Goal: Use online tool/utility: Utilize a website feature to perform a specific function

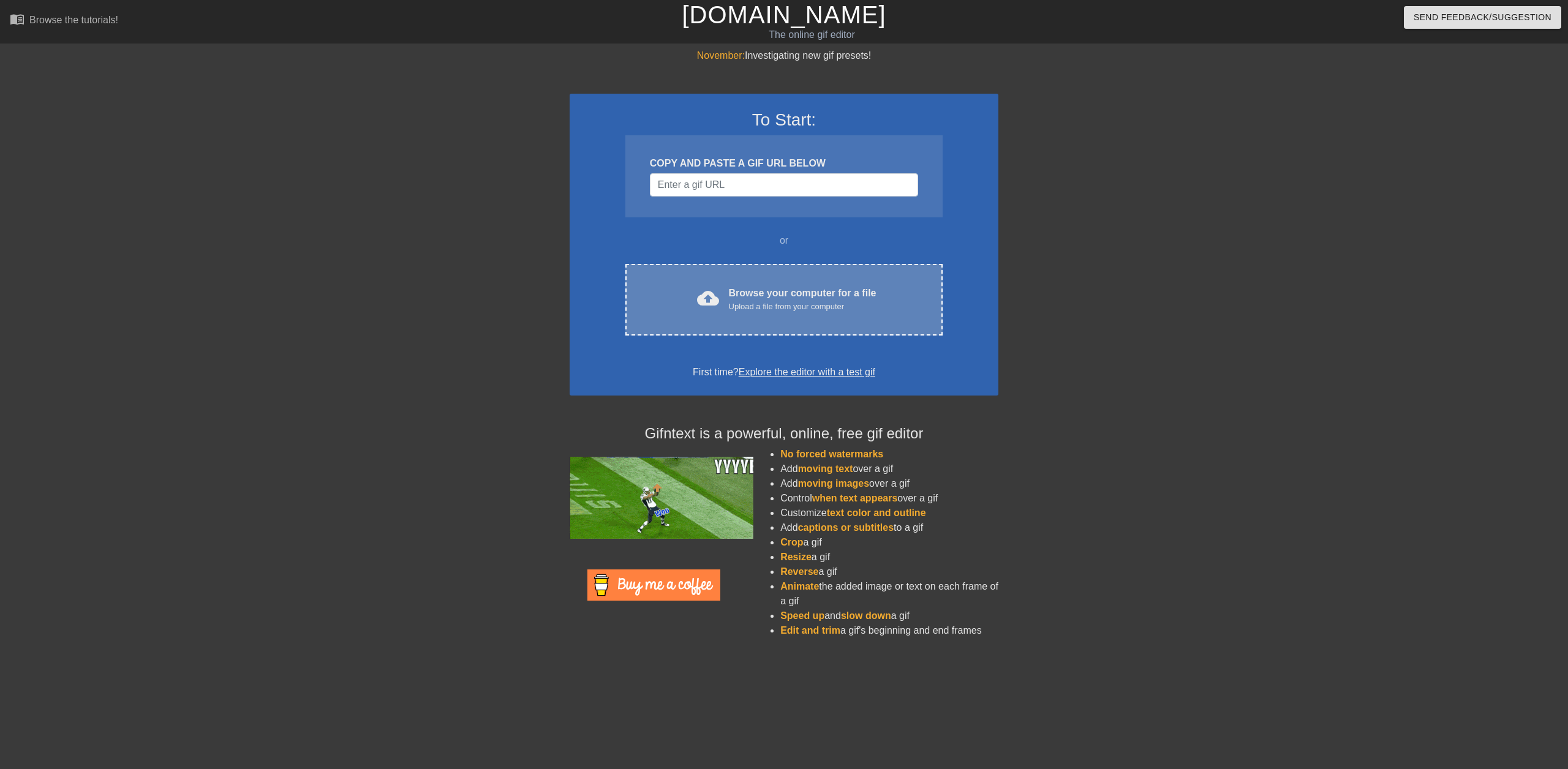
click at [774, 282] on div "cloud_upload Browse your computer for a file Upload a file from your computer C…" at bounding box center [784, 300] width 318 height 71
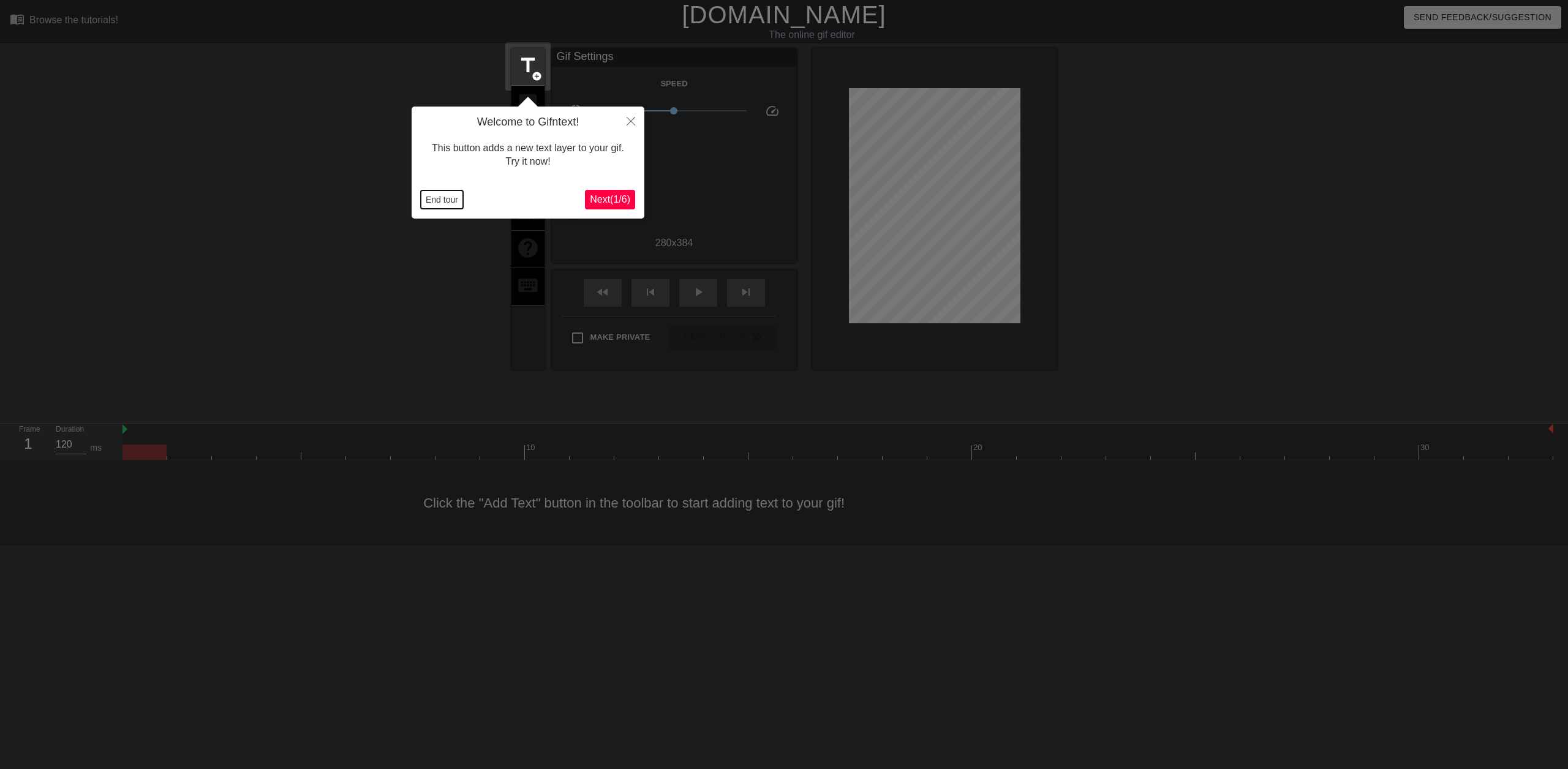
click at [444, 203] on button "End tour" at bounding box center [441, 199] width 42 height 19
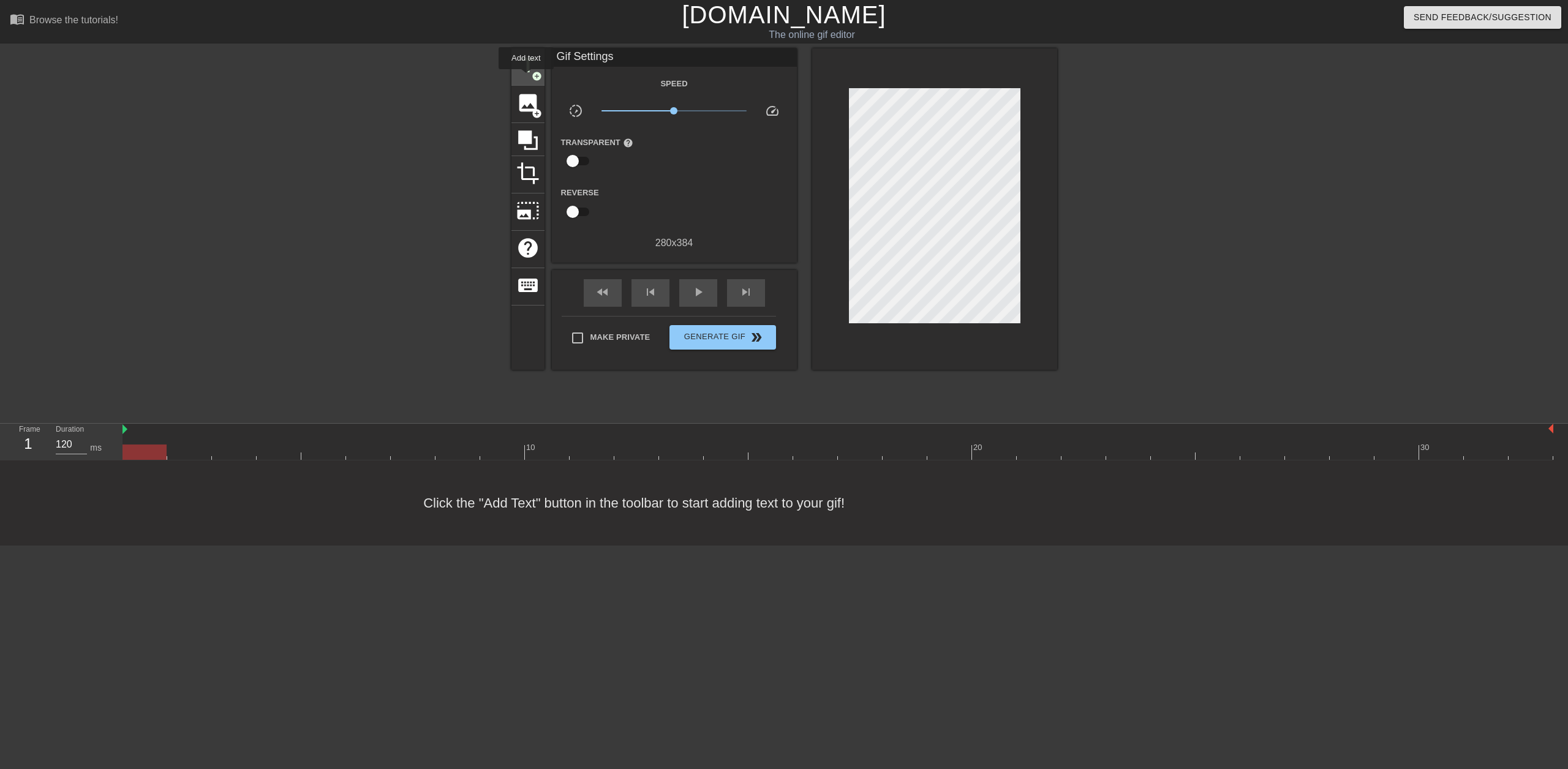
click at [527, 78] on div "title add_circle" at bounding box center [527, 67] width 33 height 37
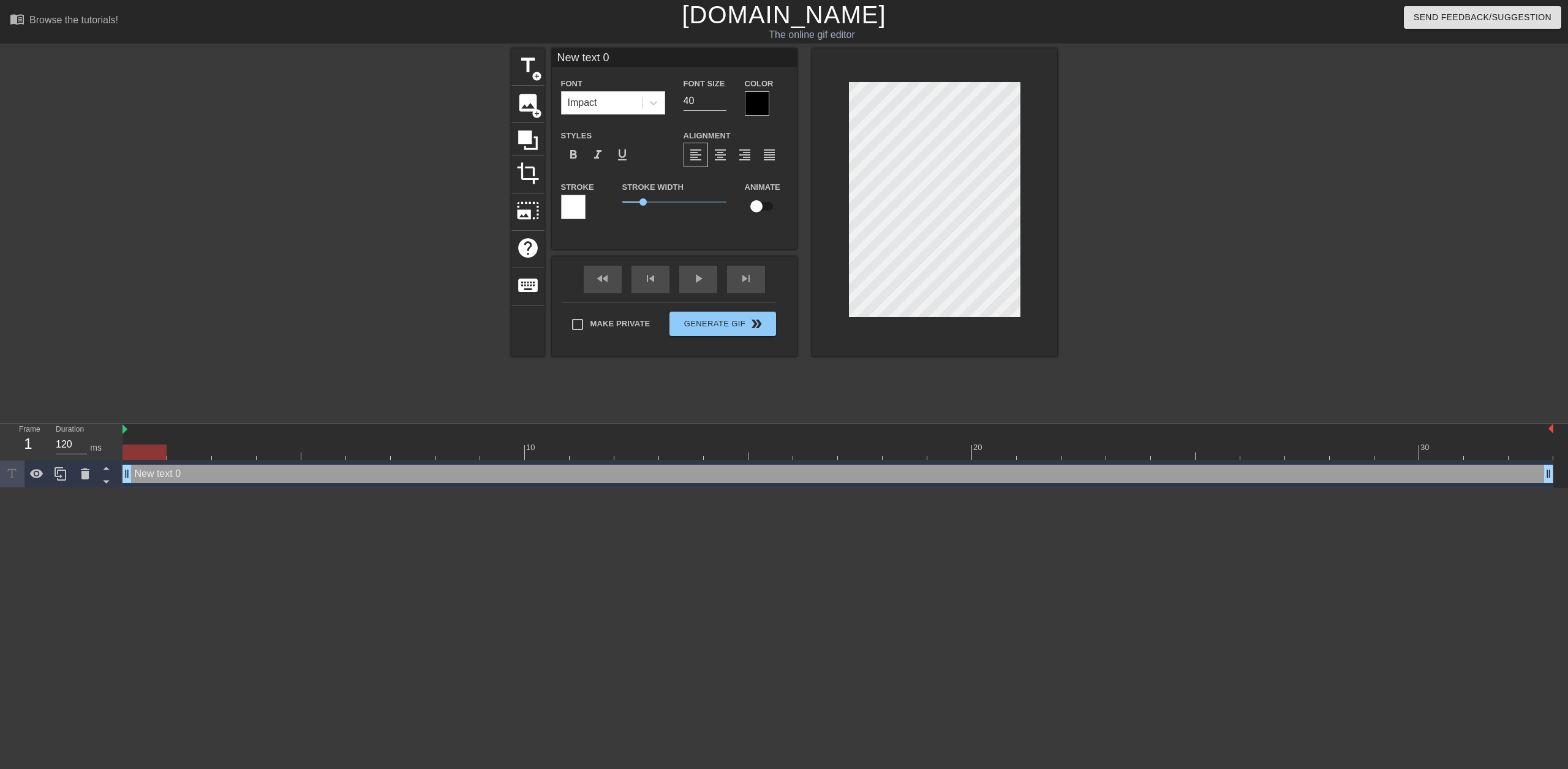
scroll to position [2, 3]
type input "1"
type textarea "1"
type input "12"
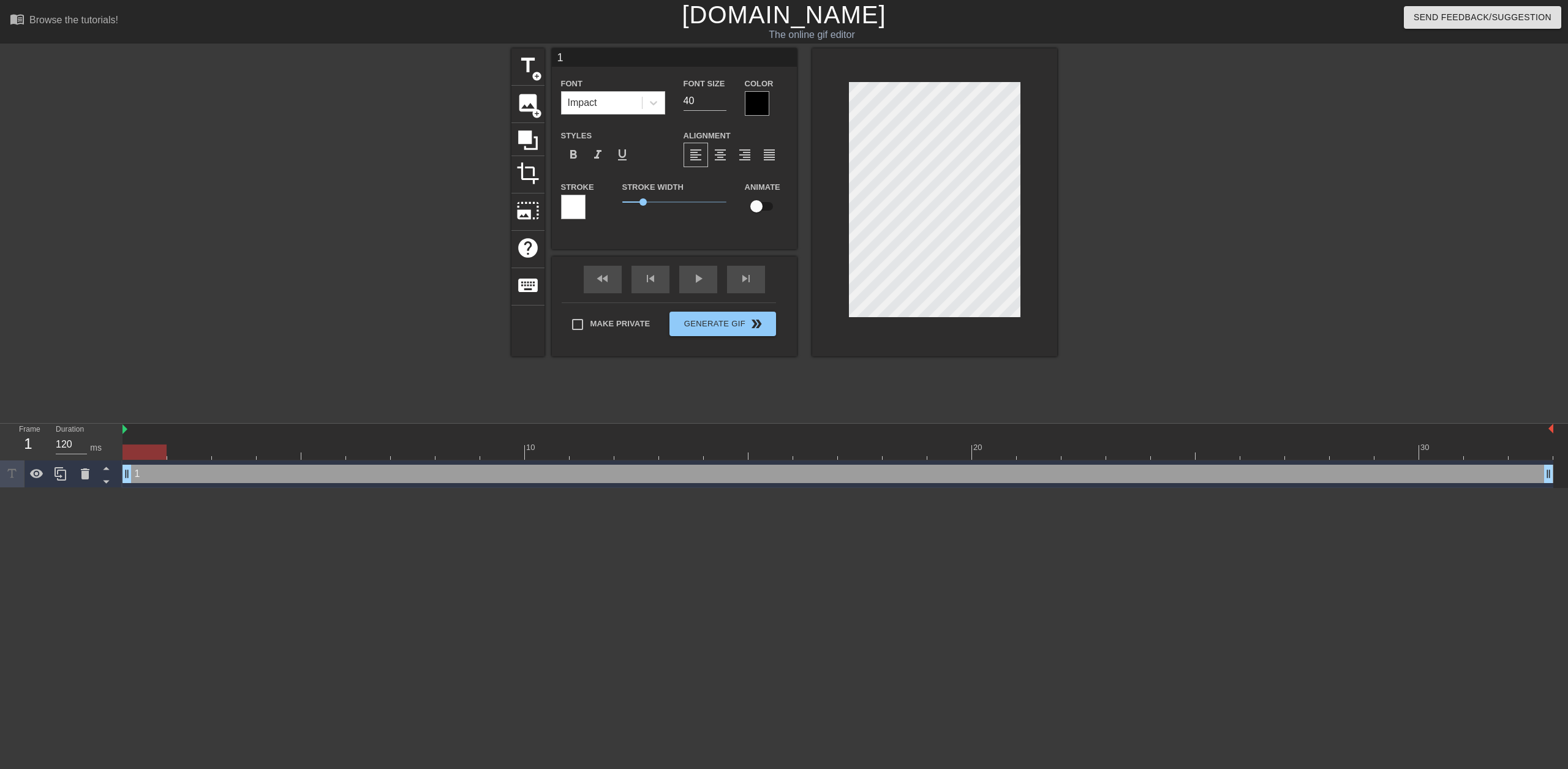
type textarea "12"
type input "122"
type textarea "122"
type input "140"
click at [719, 97] on input "140" at bounding box center [705, 101] width 43 height 20
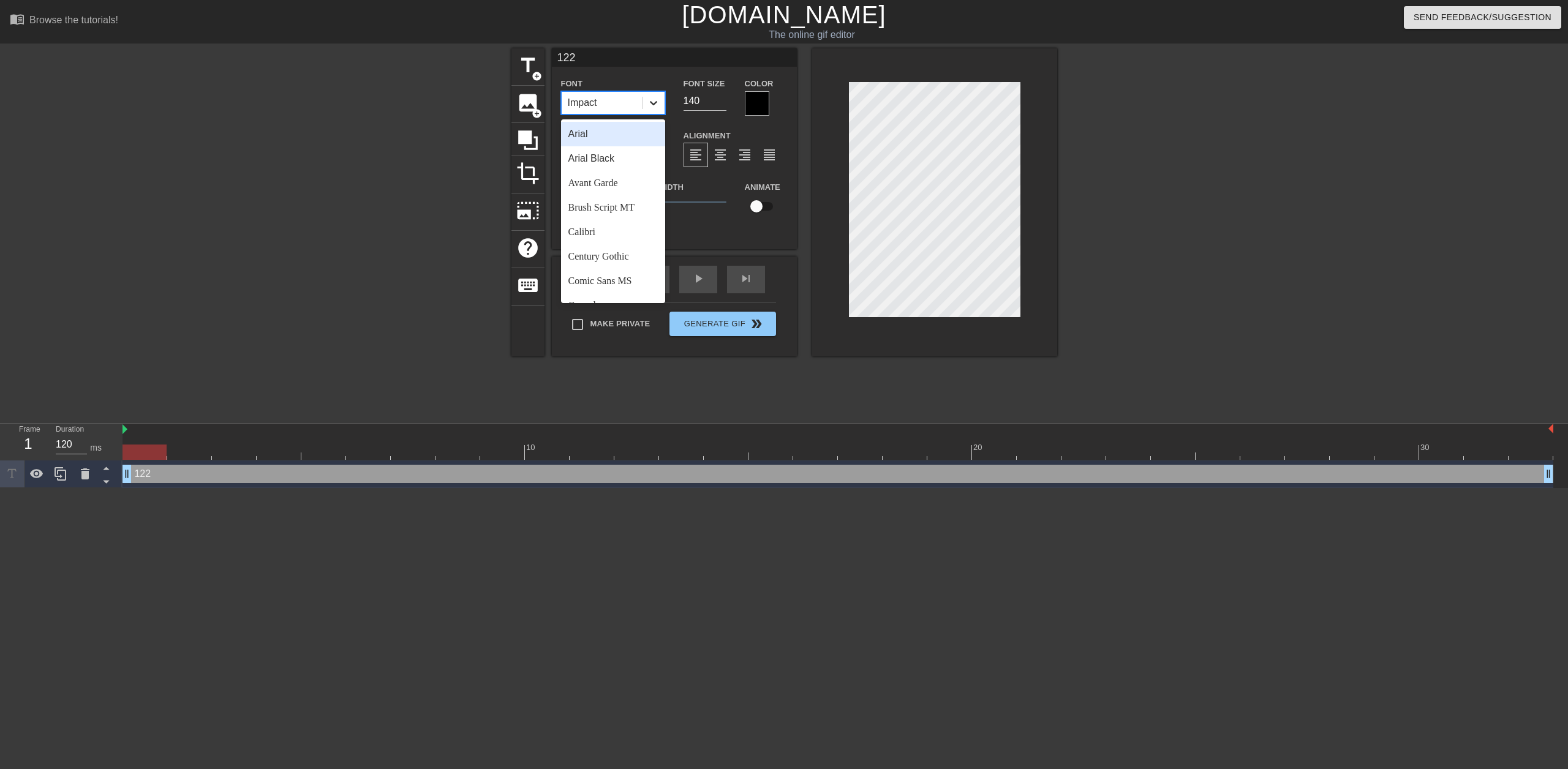
click at [649, 101] on icon at bounding box center [653, 103] width 12 height 12
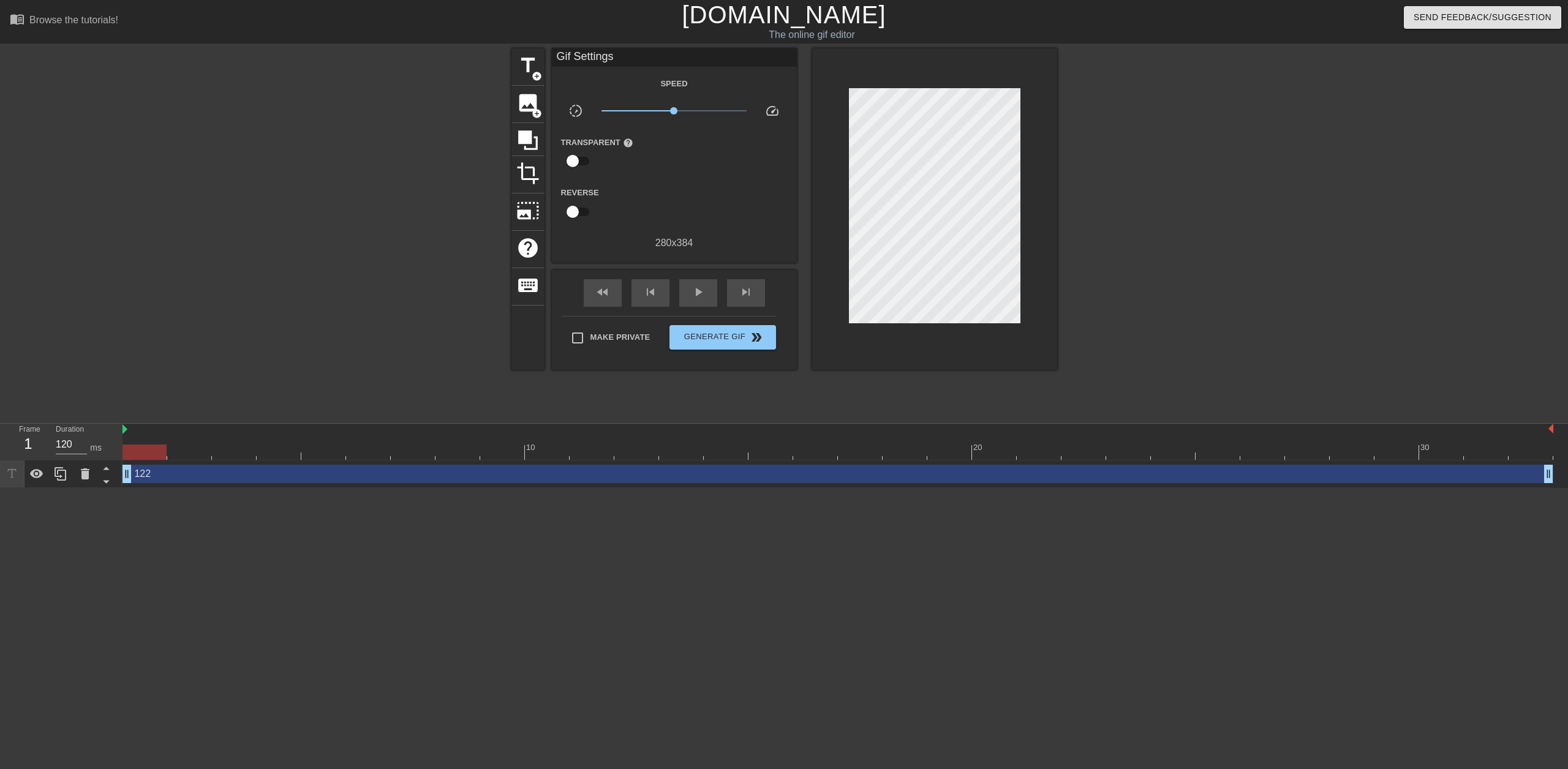
click at [434, 265] on div at bounding box center [405, 232] width 184 height 368
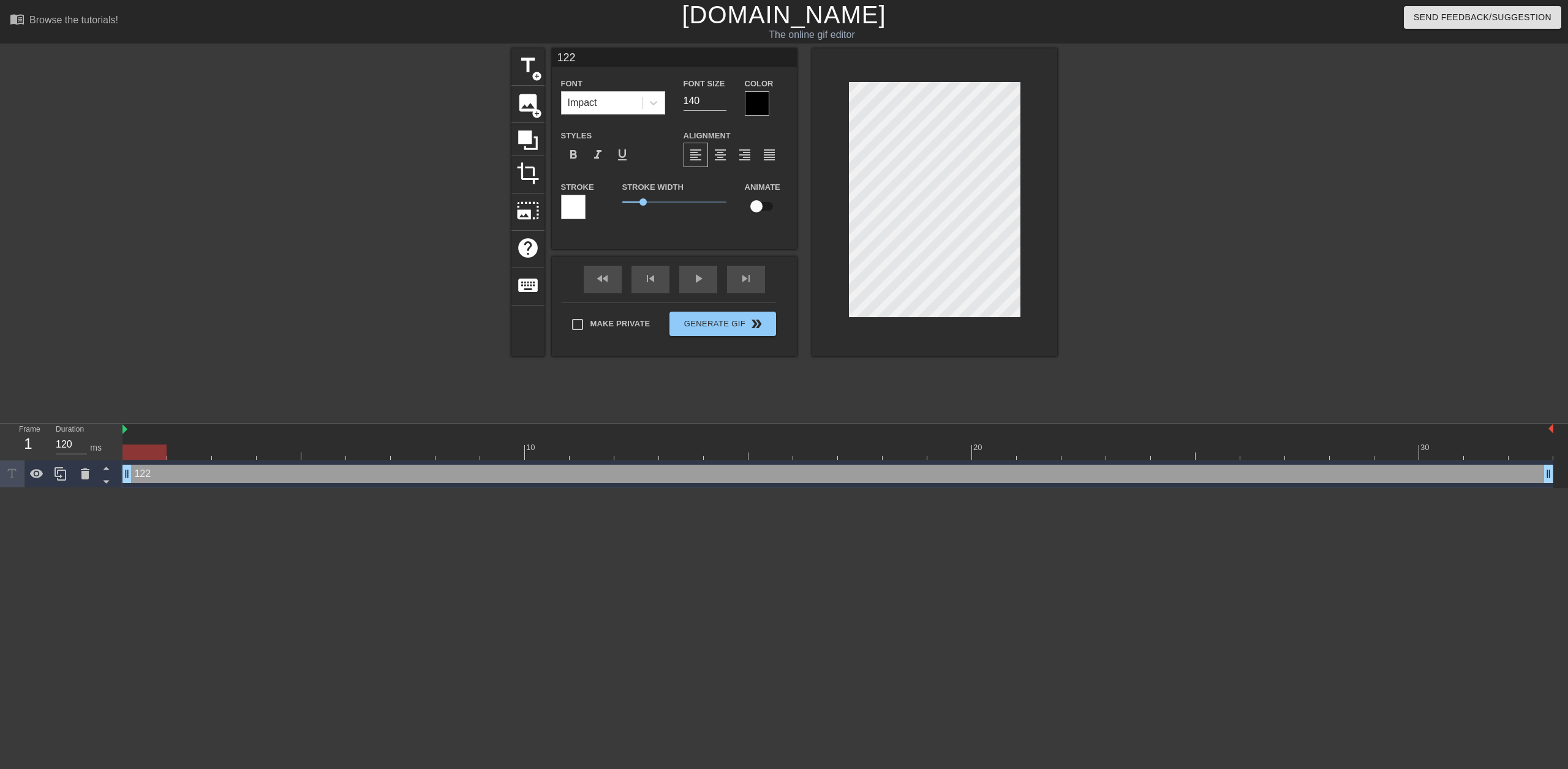
click at [767, 101] on div at bounding box center [757, 103] width 24 height 24
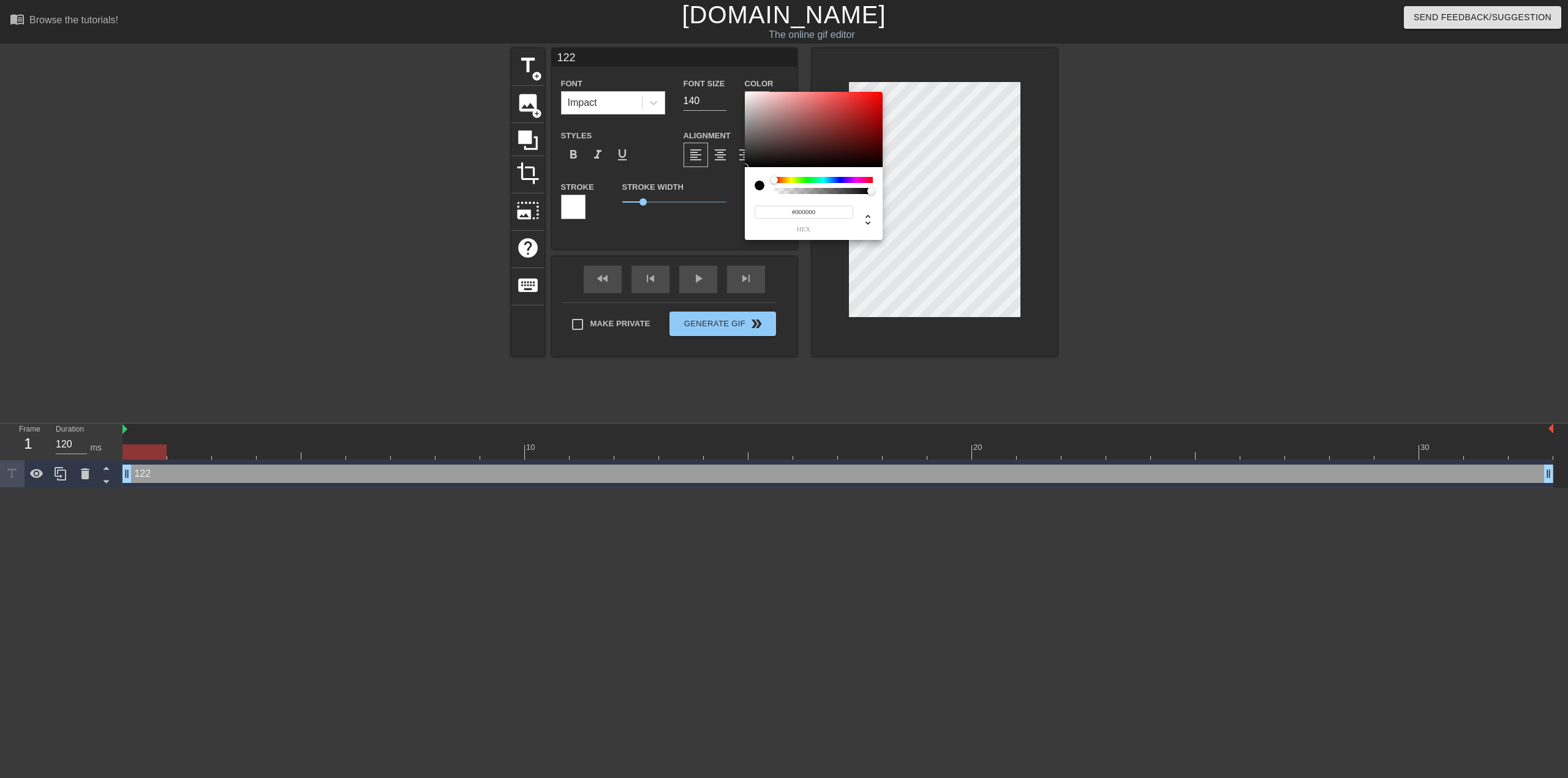
click at [801, 215] on input "#000000" at bounding box center [804, 212] width 98 height 12
type input "#ff00ff"
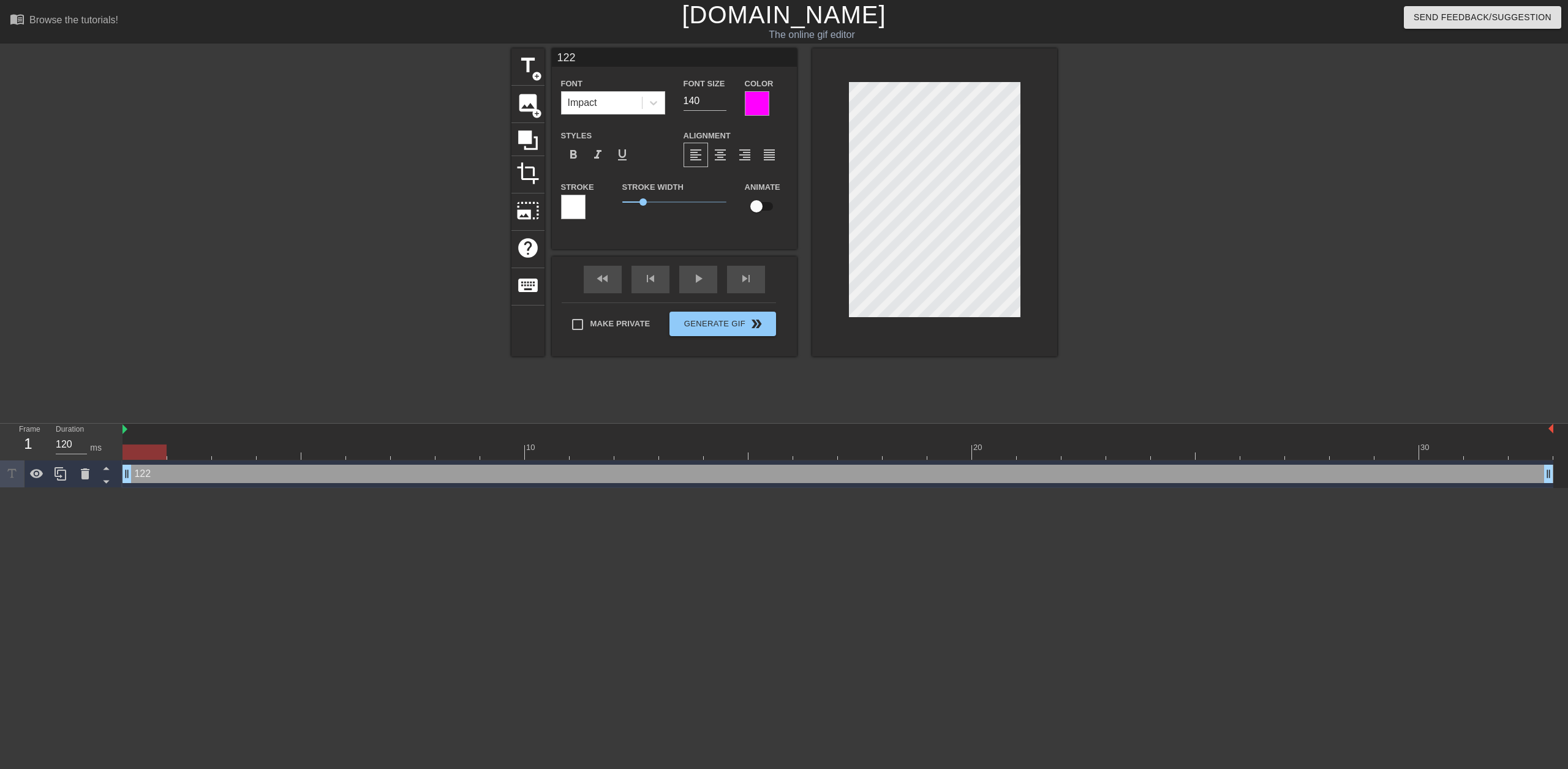
click at [563, 214] on div at bounding box center [573, 206] width 24 height 24
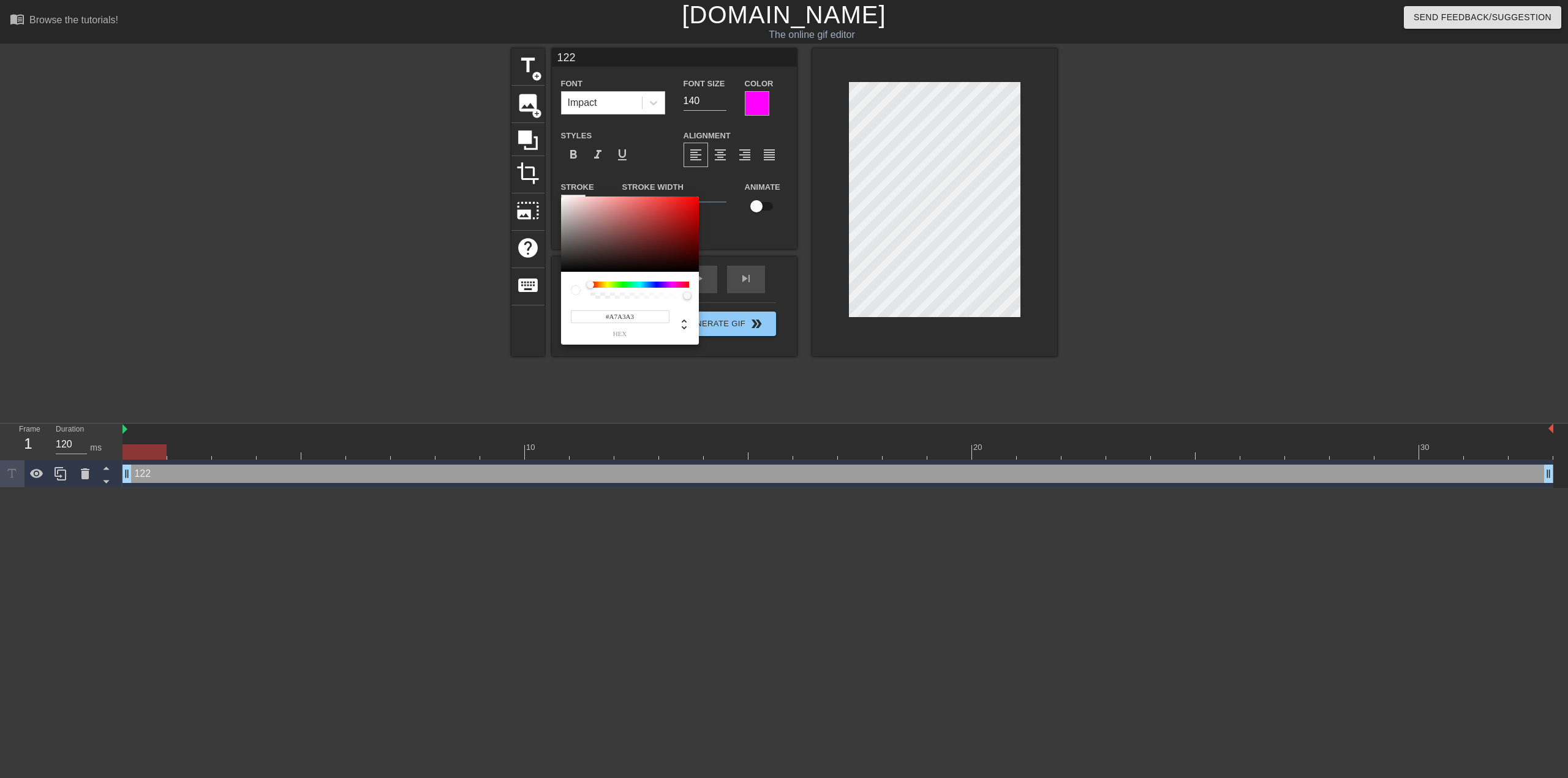
click at [563, 214] on div at bounding box center [630, 234] width 137 height 76
click at [622, 318] on input "#A7A3A3" at bounding box center [620, 317] width 98 height 12
type input "#00ff00"
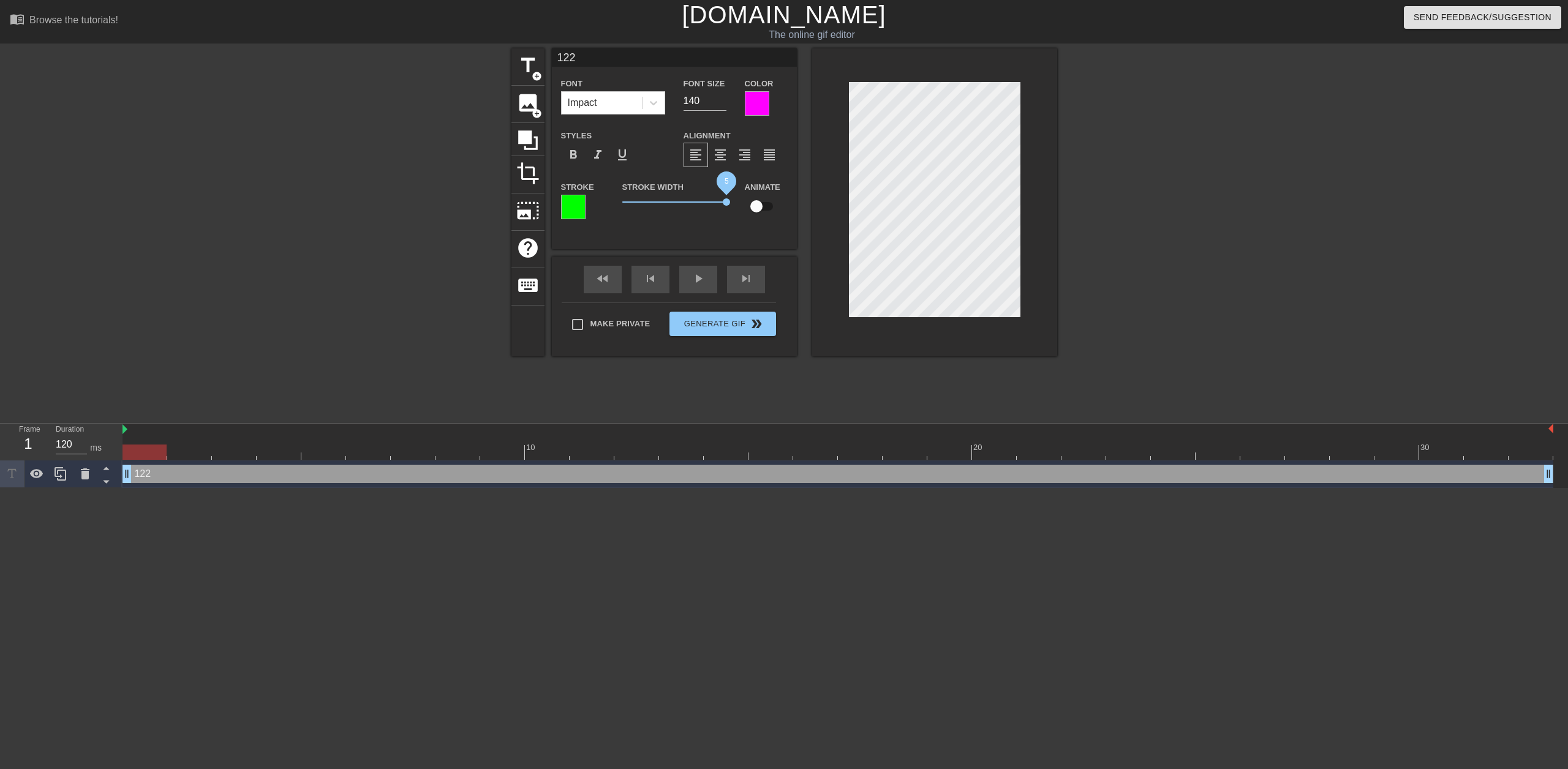
drag, startPoint x: 642, startPoint y: 203, endPoint x: 740, endPoint y: 214, distance: 98.6
click at [740, 214] on div "Stroke Stroke Width 5 Animate" at bounding box center [674, 204] width 245 height 51
type input "122"
type textarea "1 22"
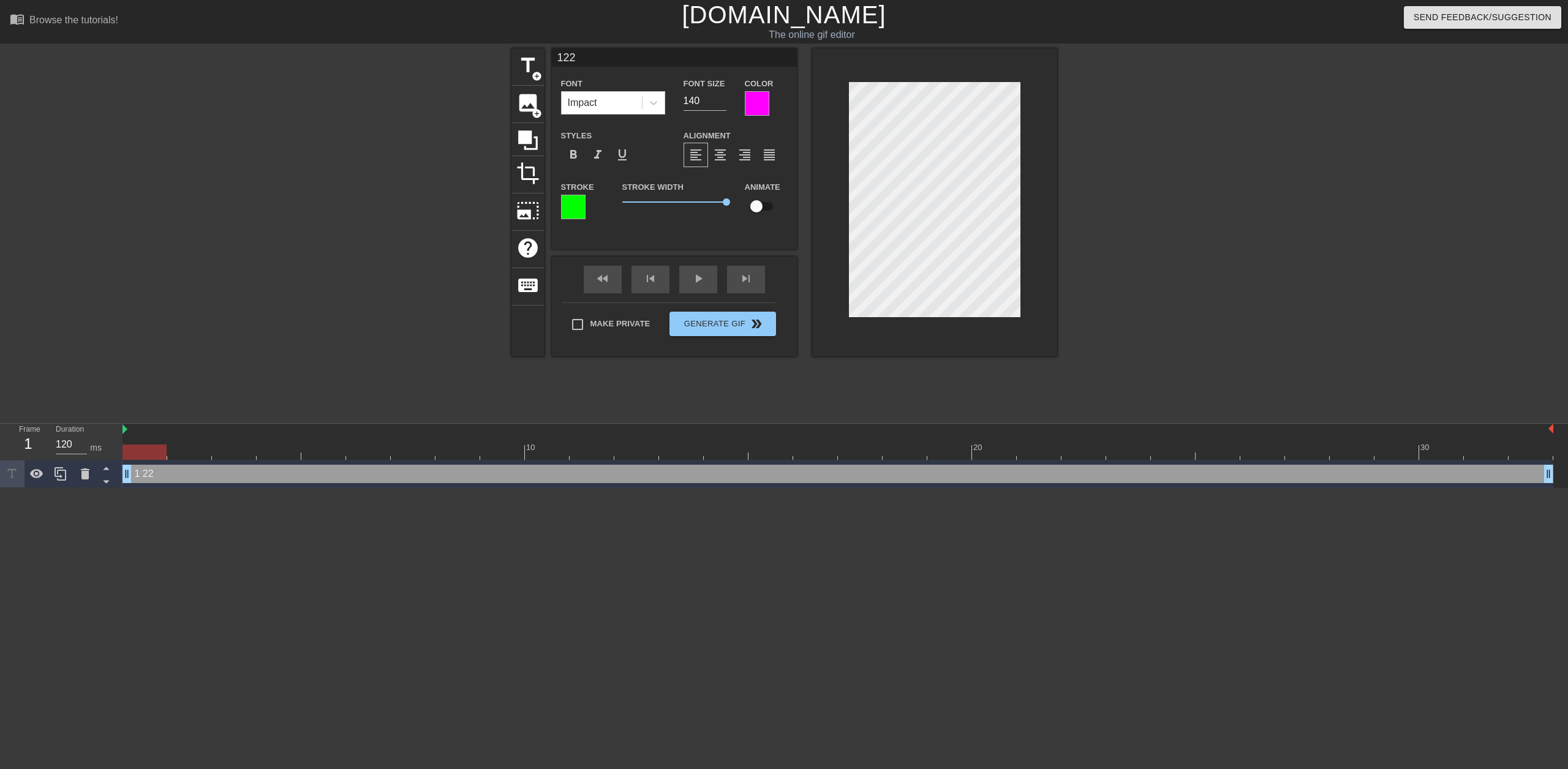
type input "122"
type textarea "1 2 2"
type input "122"
type input "139"
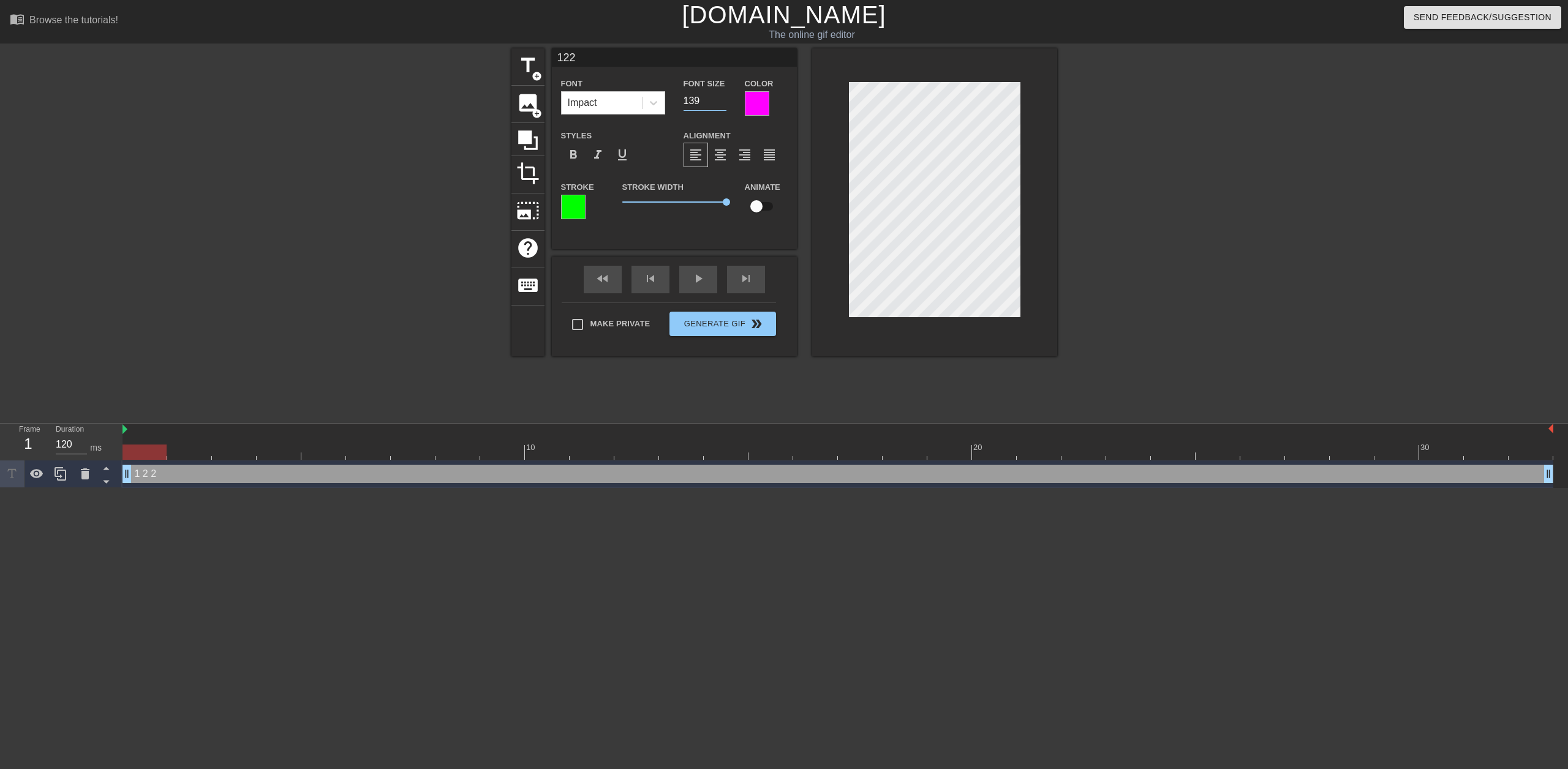
click at [721, 103] on input "139" at bounding box center [705, 101] width 43 height 20
type input "122"
type input "138"
type input "122"
type input "137"
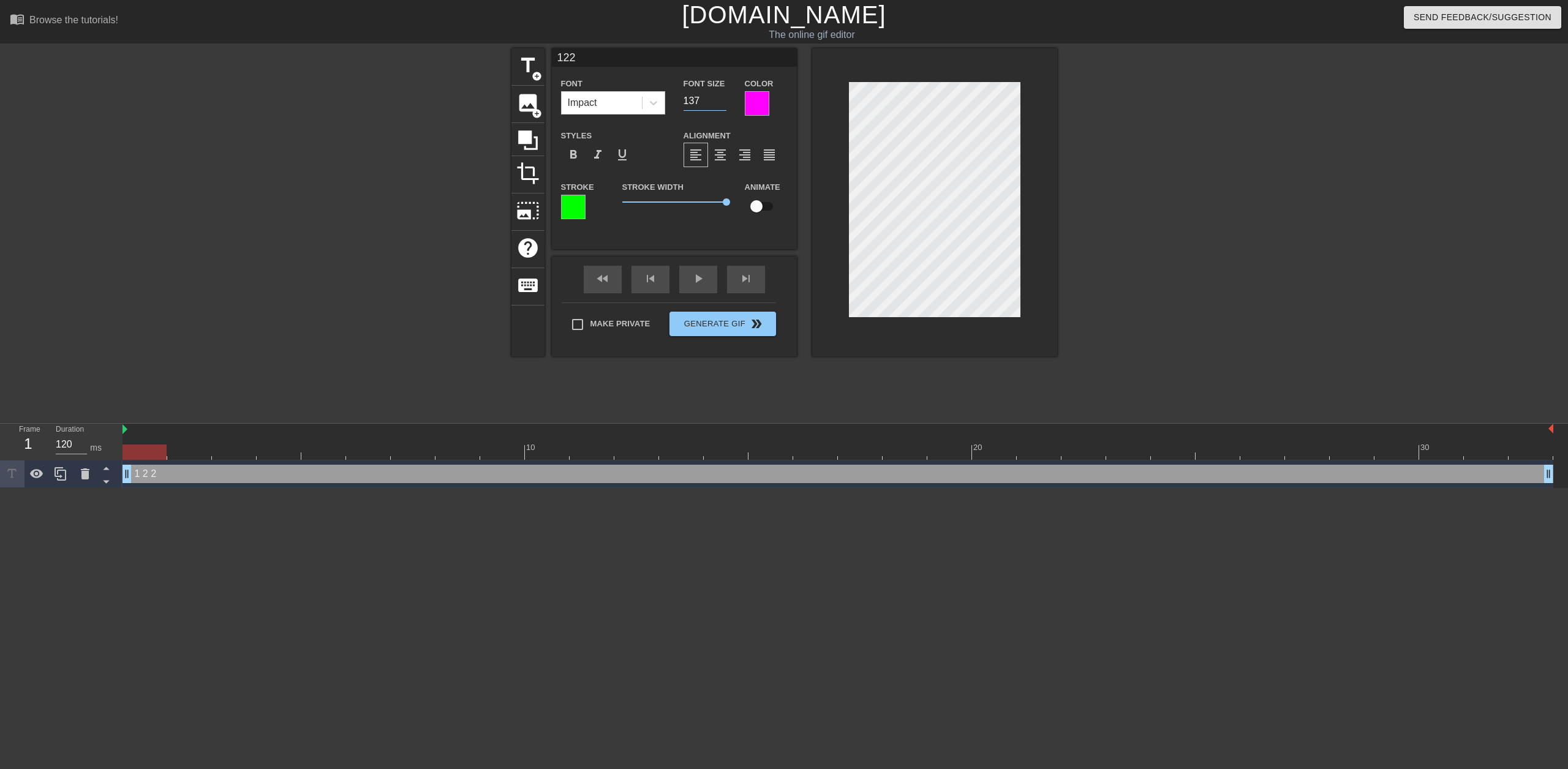
type input "122"
type input "136"
type input "122"
type input "135"
type input "122"
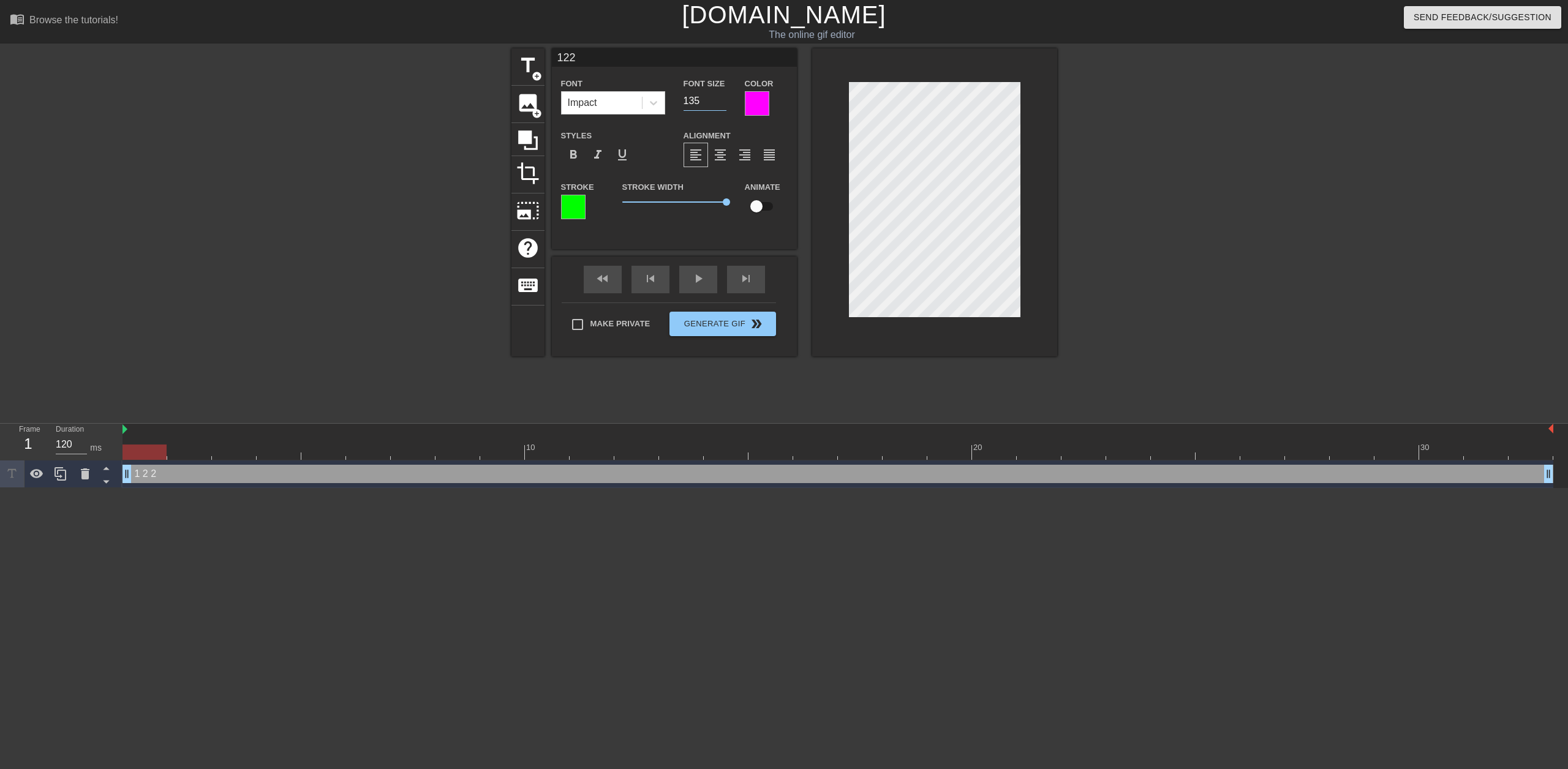
type input "134"
type input "122"
type input "133"
type input "122"
type input "132"
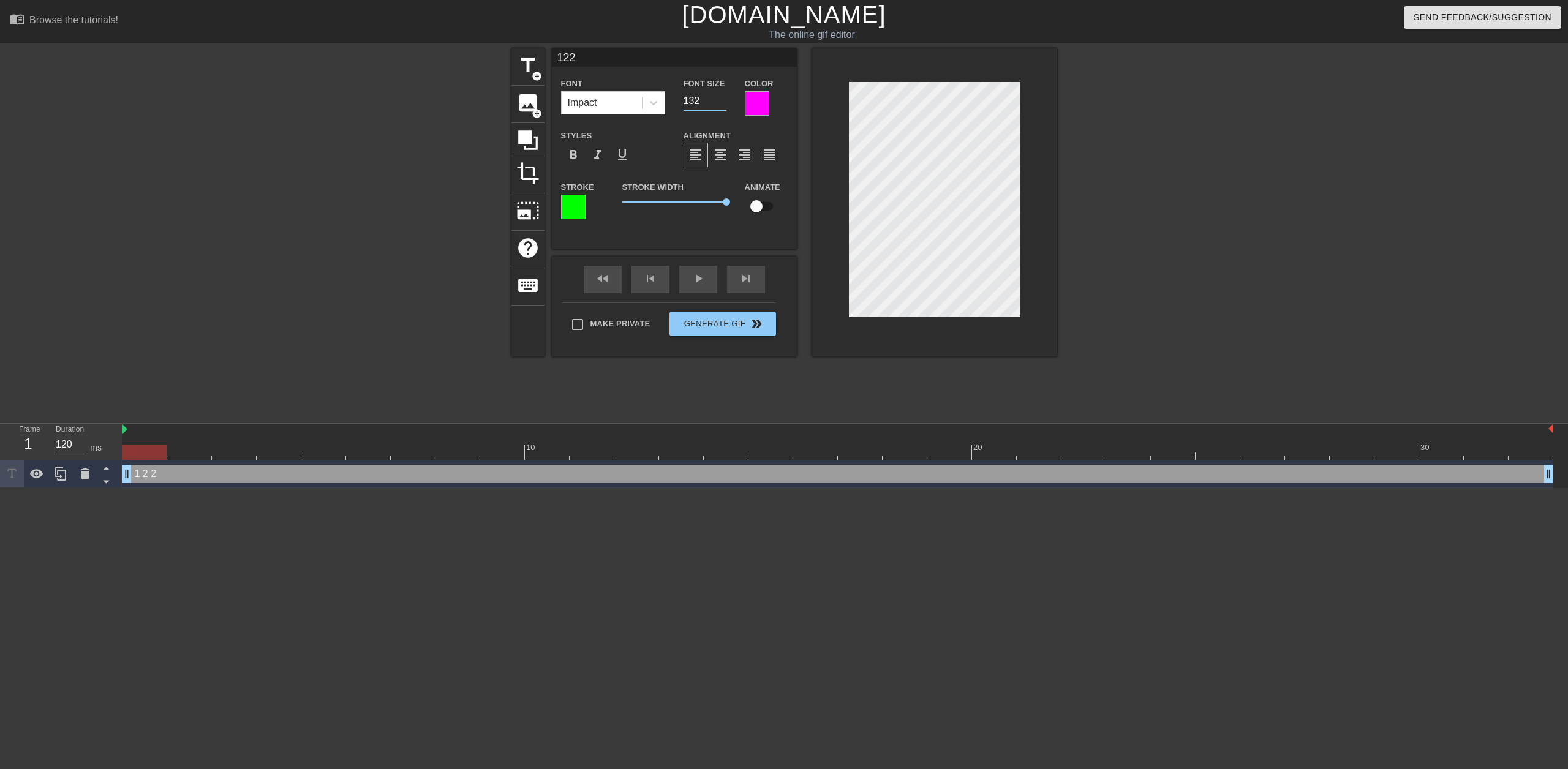
type input "122"
type input "131"
type input "122"
type input "130"
type input "122"
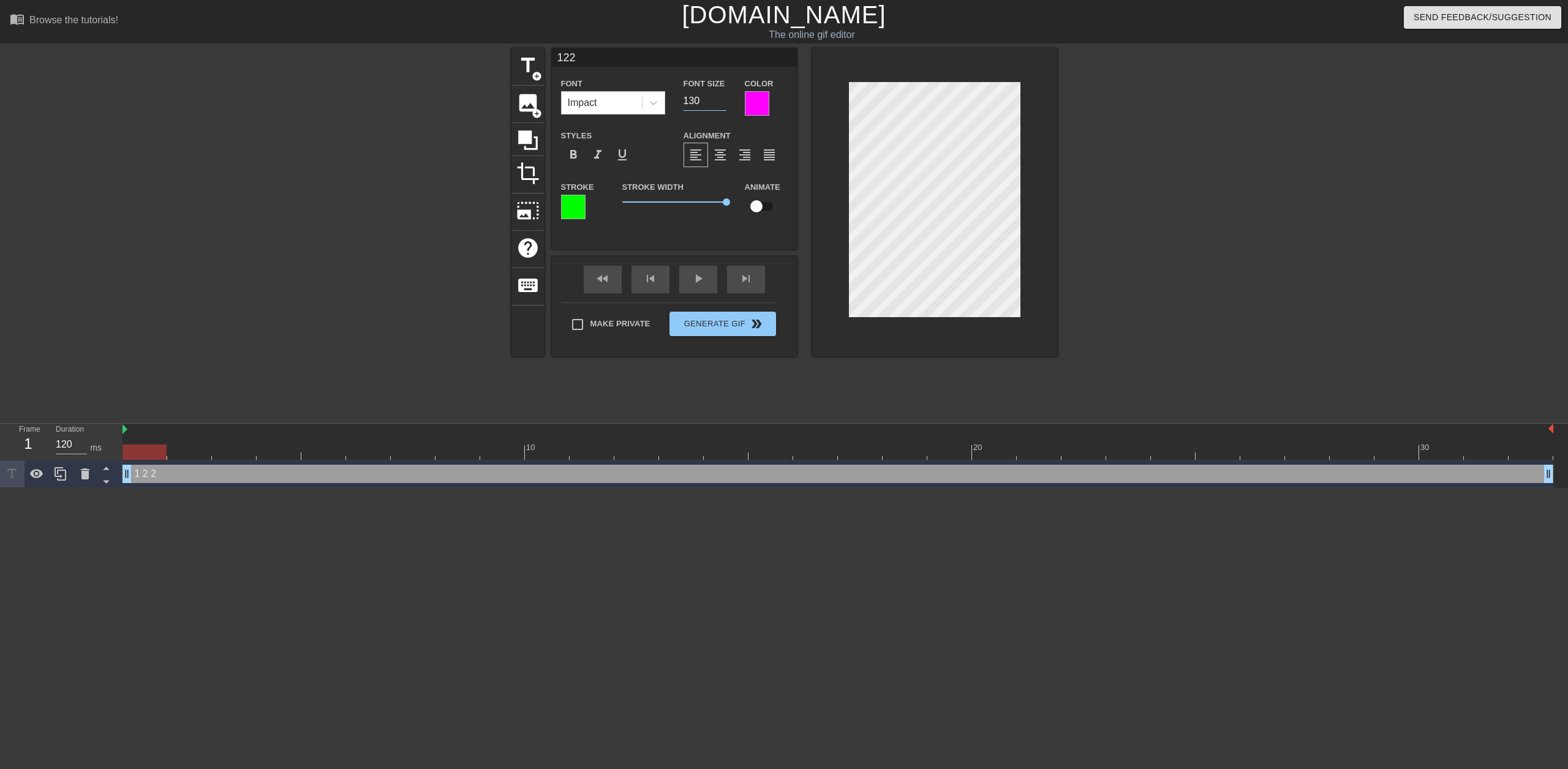
type input "129"
type input "122"
type input "128"
type input "122"
type input "127"
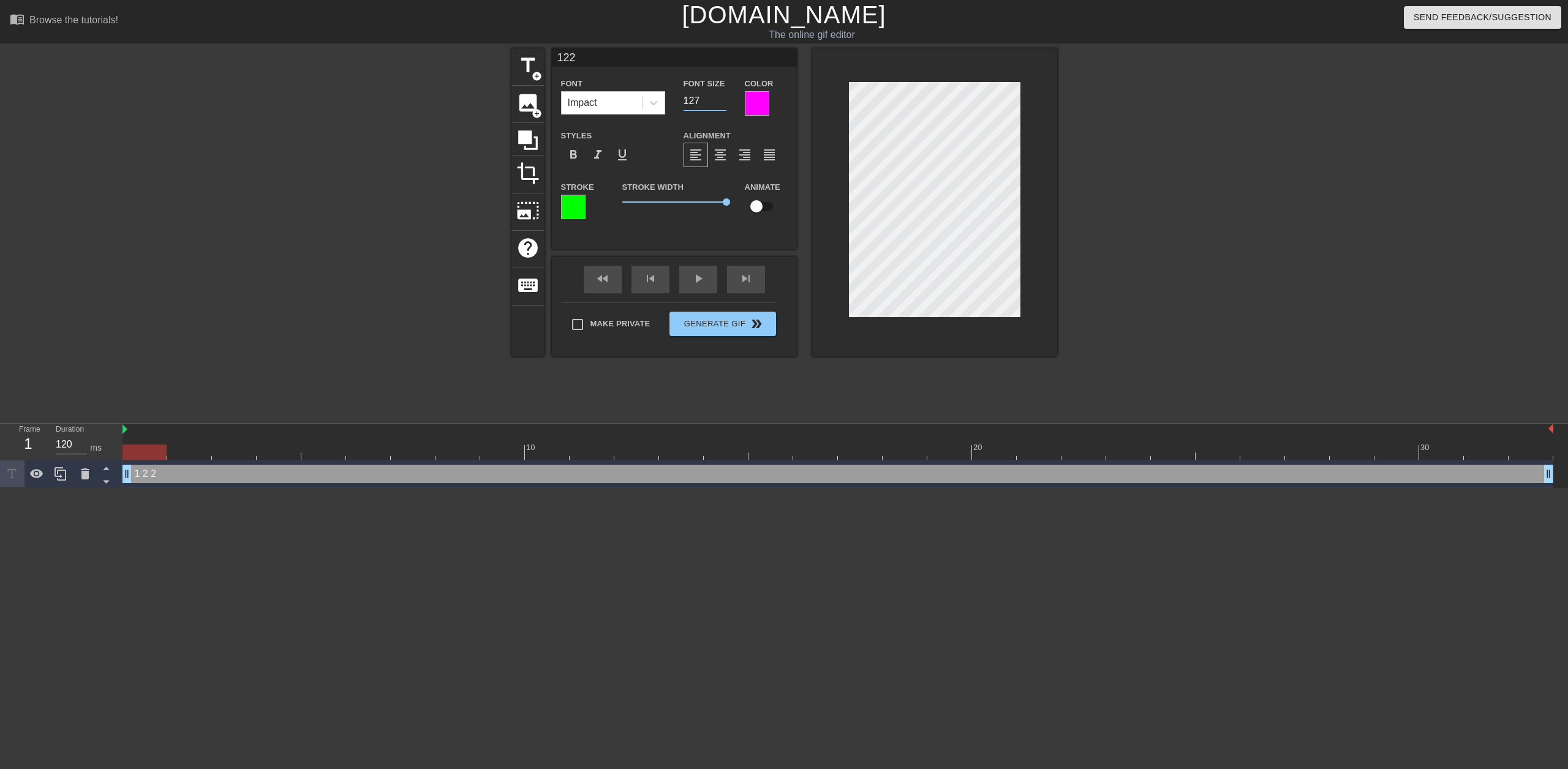
type input "122"
type input "126"
type input "122"
type input "125"
type input "122"
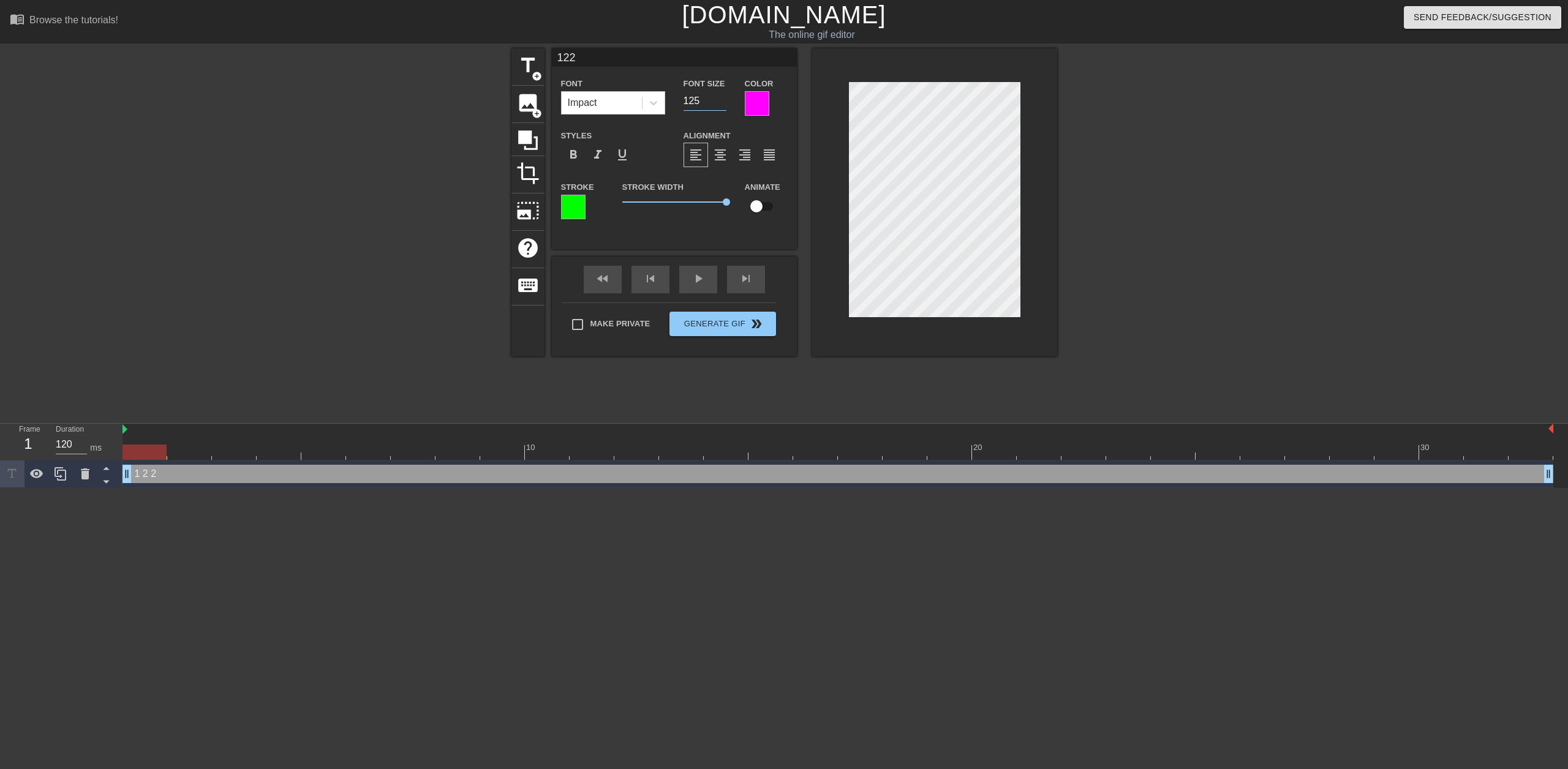
type input "124"
type input "122"
type input "123"
type input "122"
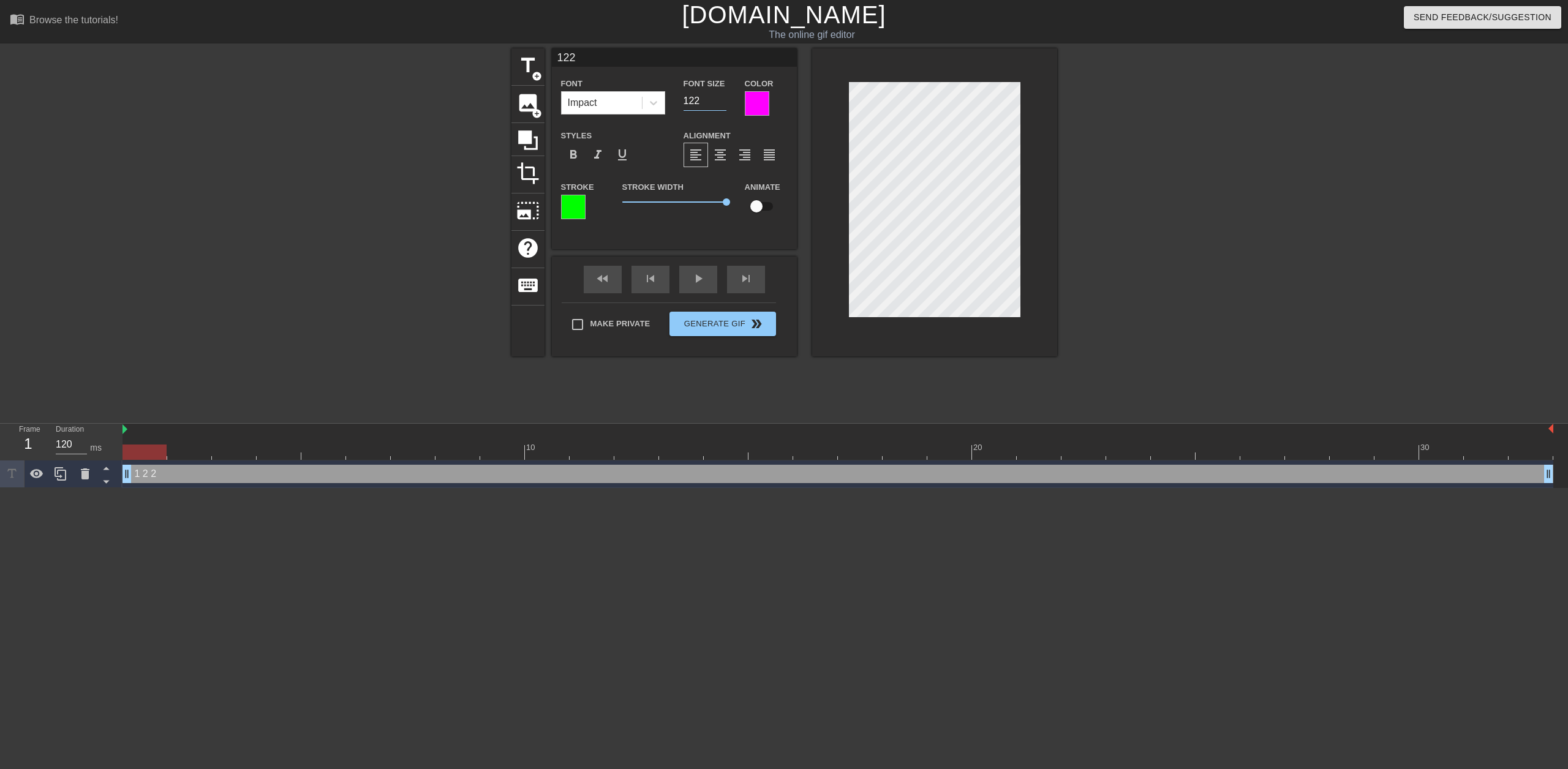
type input "122"
type input "121"
type input "122"
type input "120"
type input "122"
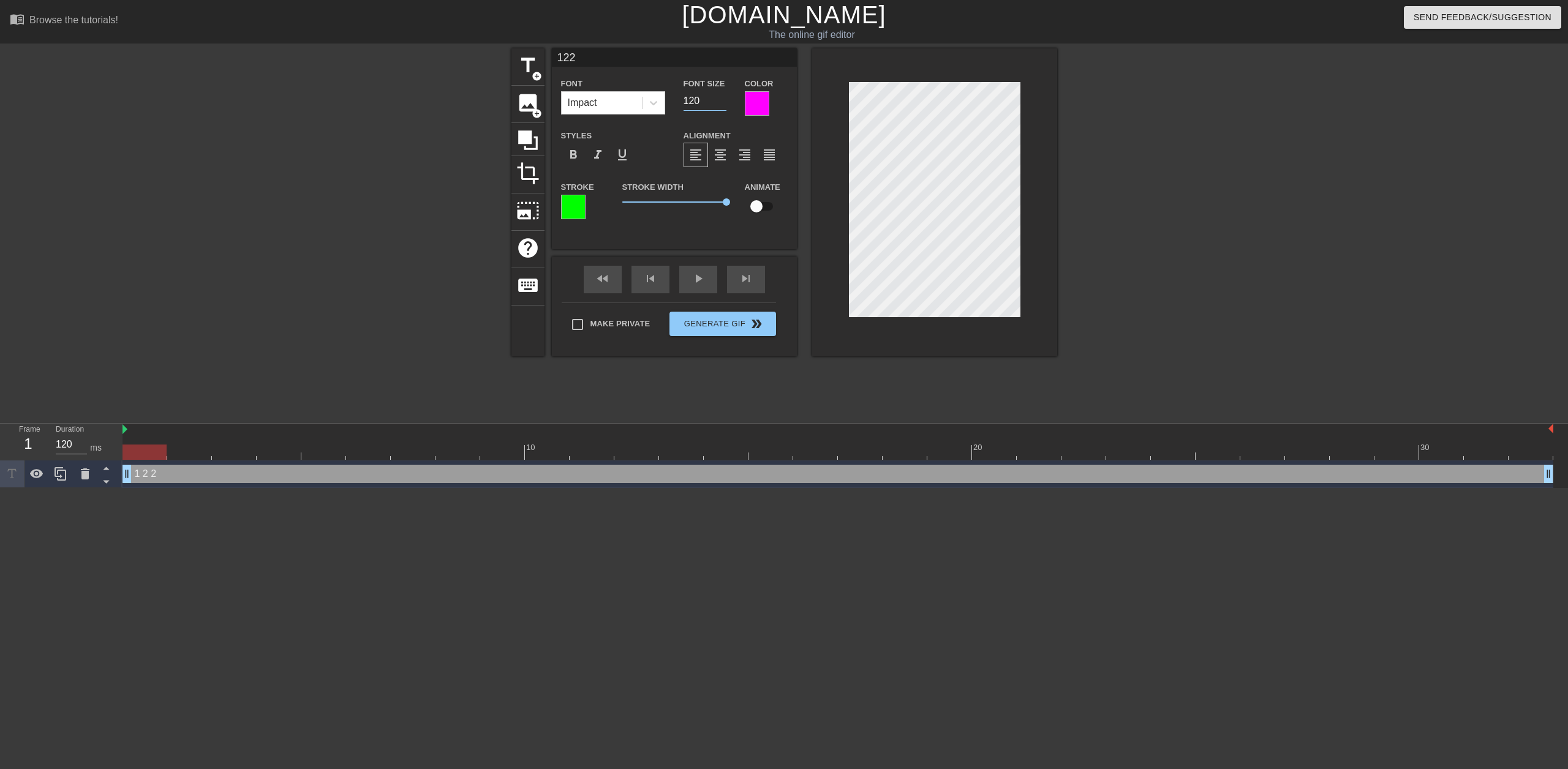
type input "119"
type input "122"
type input "118"
type input "122"
type input "117"
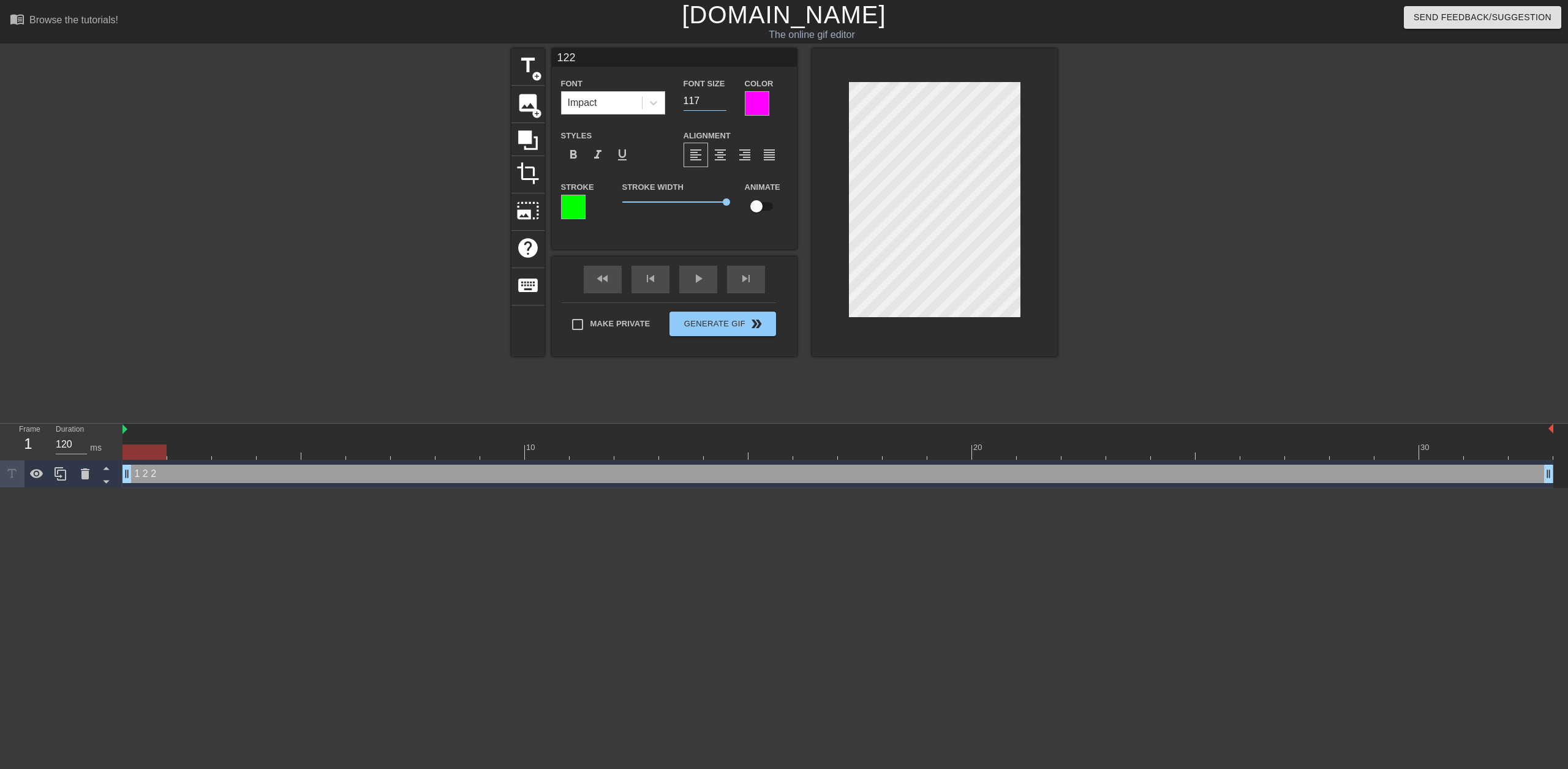
type input "122"
type input "116"
type input "122"
type input "115"
type input "122"
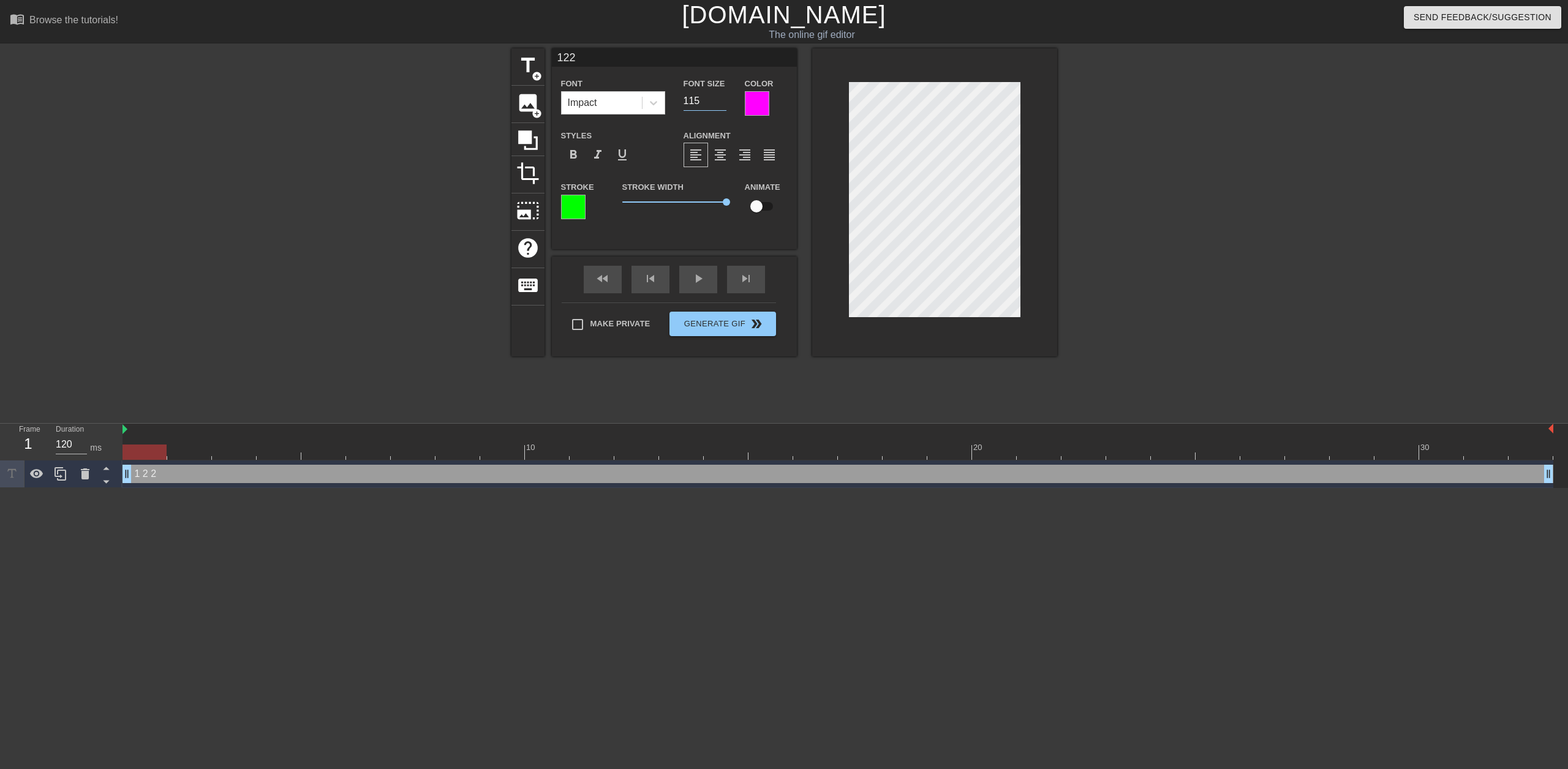
type input "114"
type input "122"
type input "113"
type input "122"
type input "112"
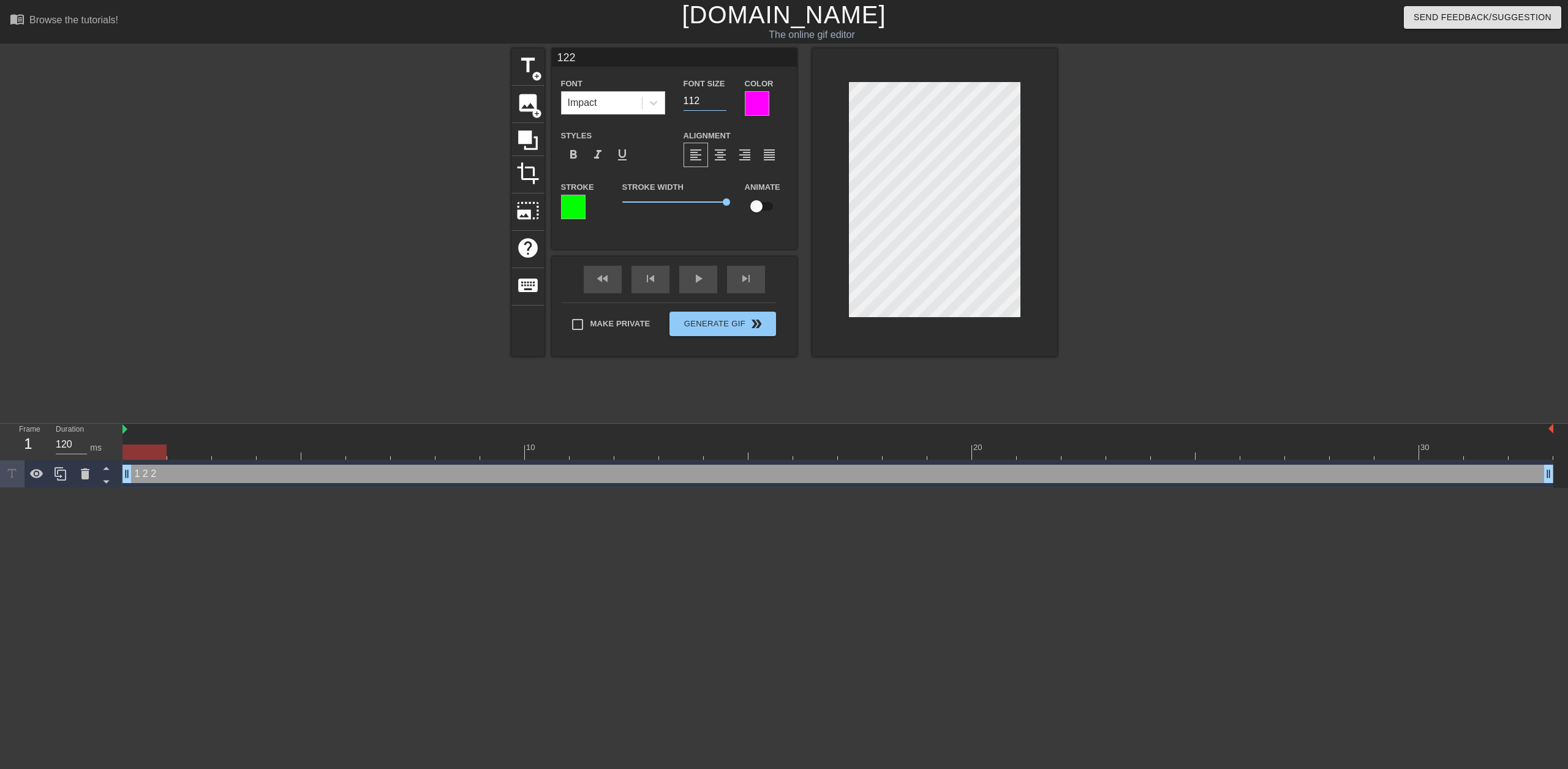
type input "122"
type input "111"
type input "122"
type input "110"
type input "122"
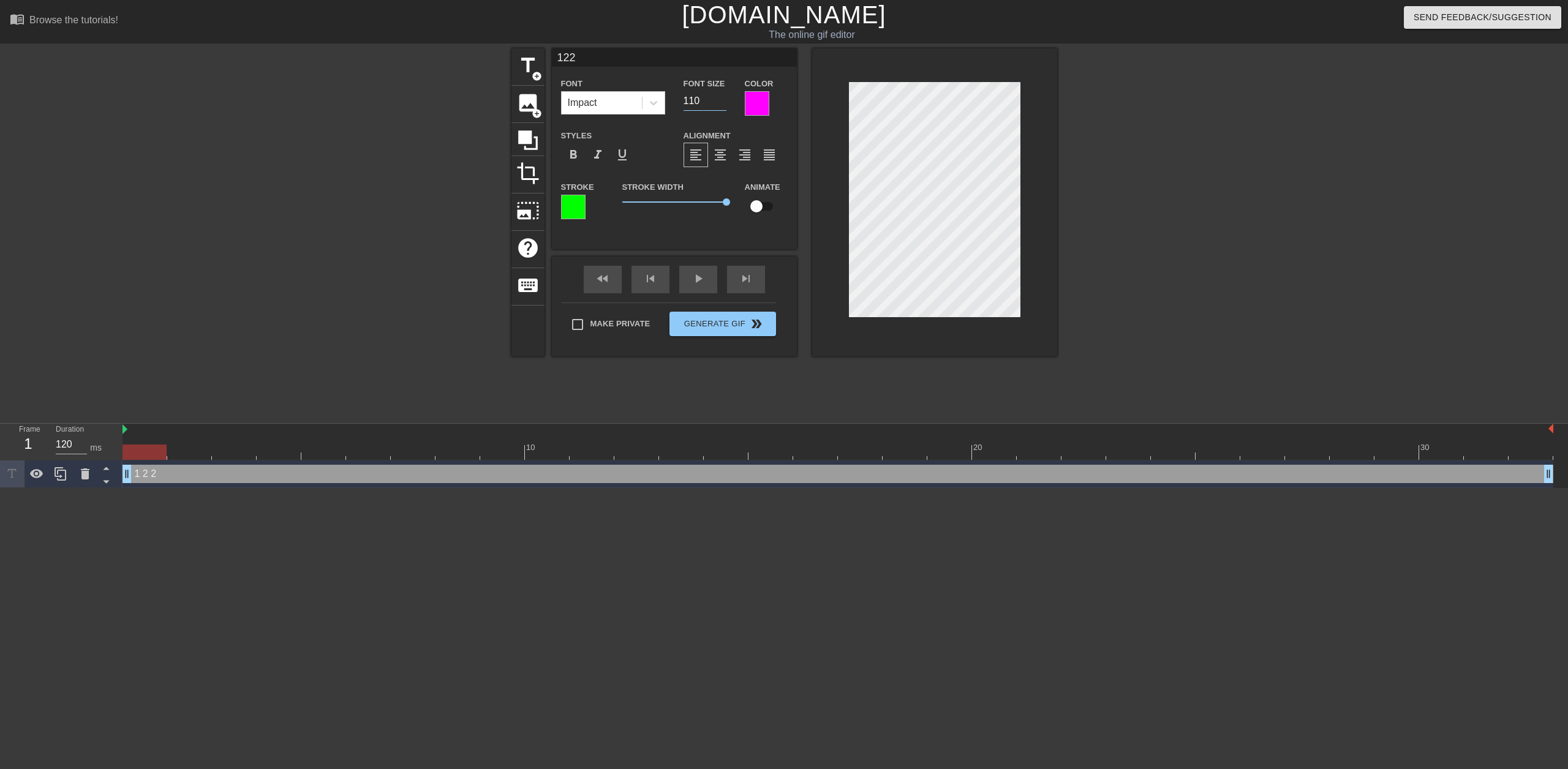
type input "109"
type input "122"
type input "108"
type input "122"
type input "107"
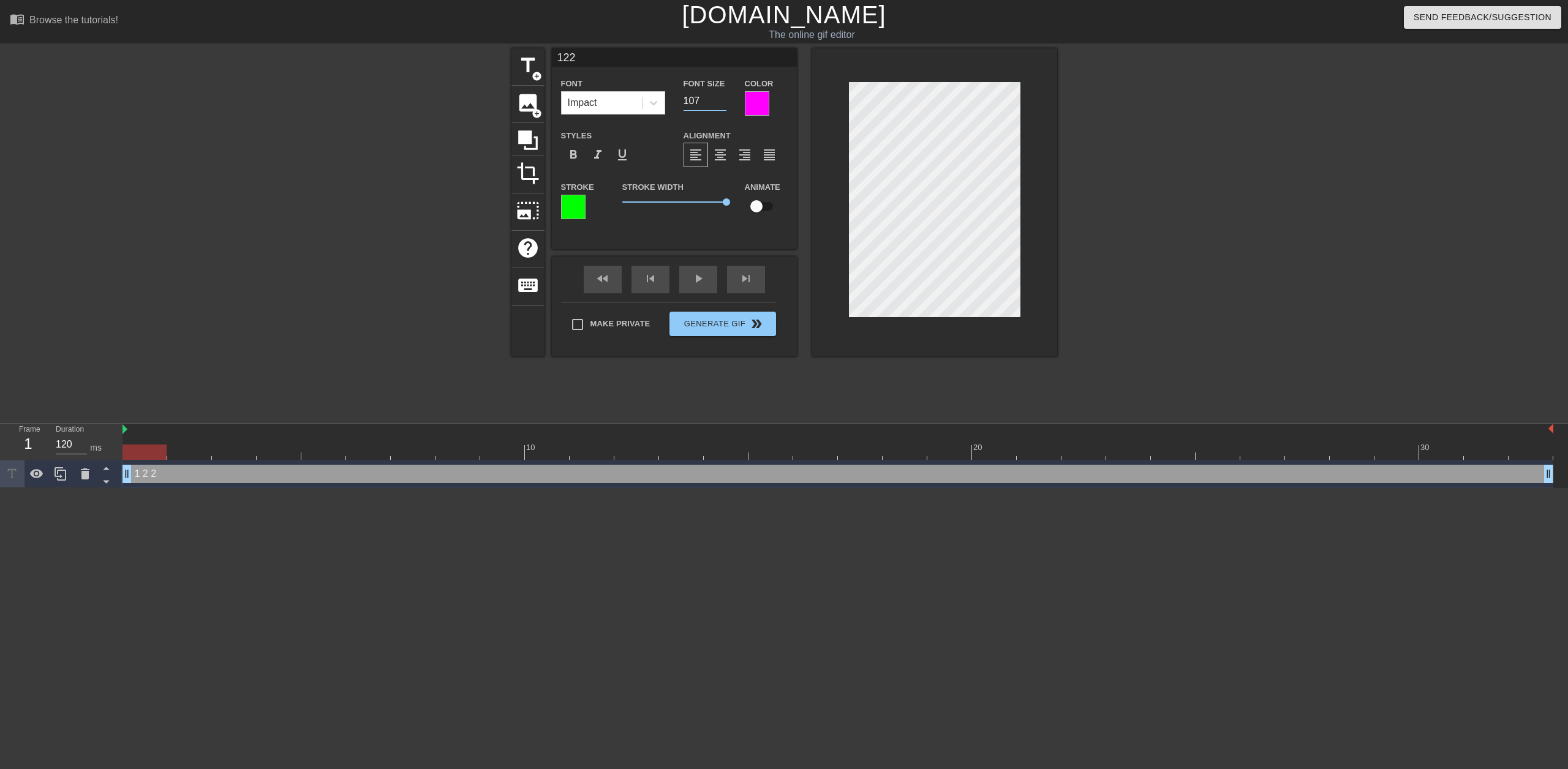
type input "122"
type input "106"
type input "122"
type input "105"
type input "122"
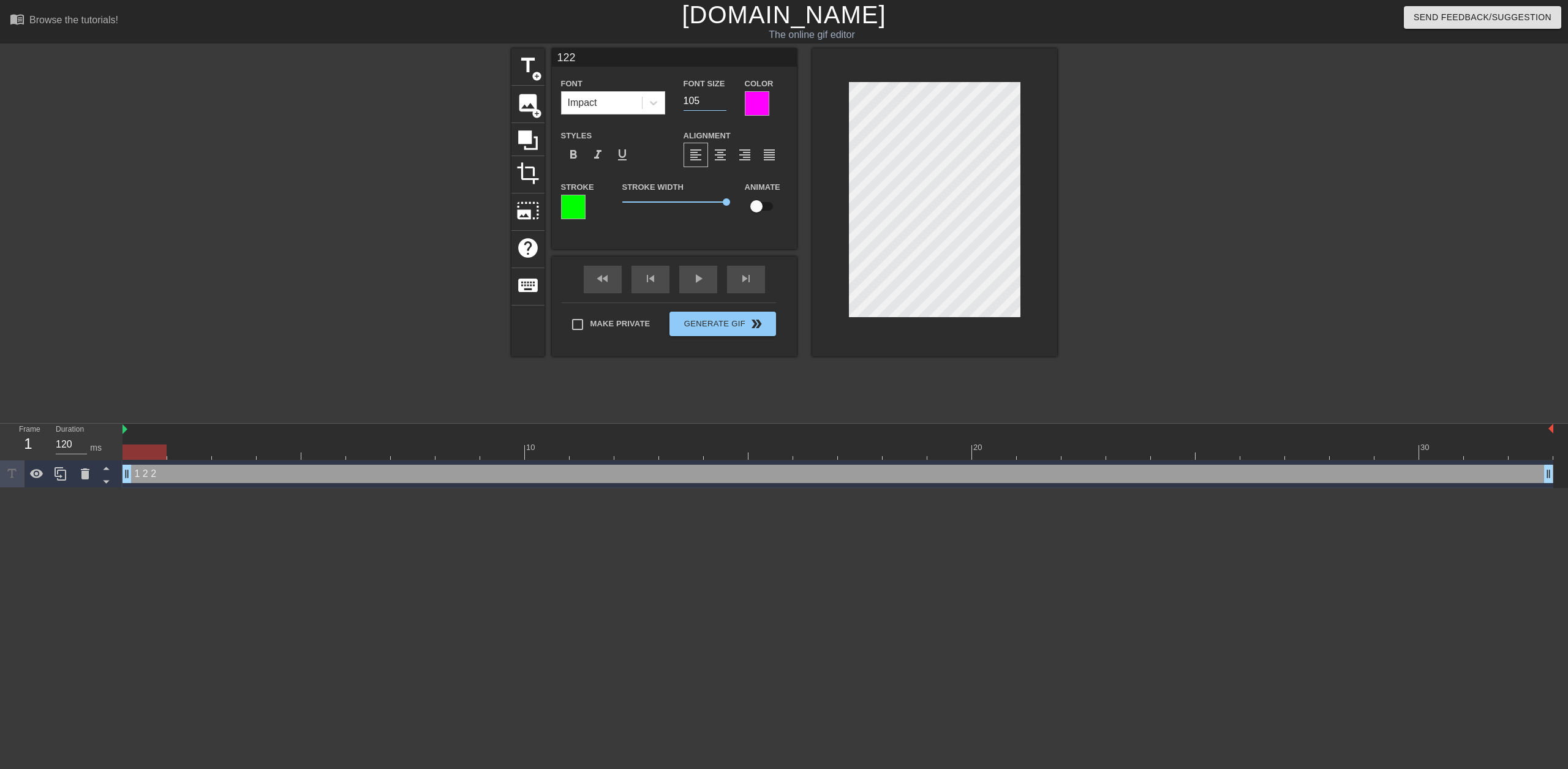
type input "104"
type input "122"
type input "103"
type input "122"
type input "102"
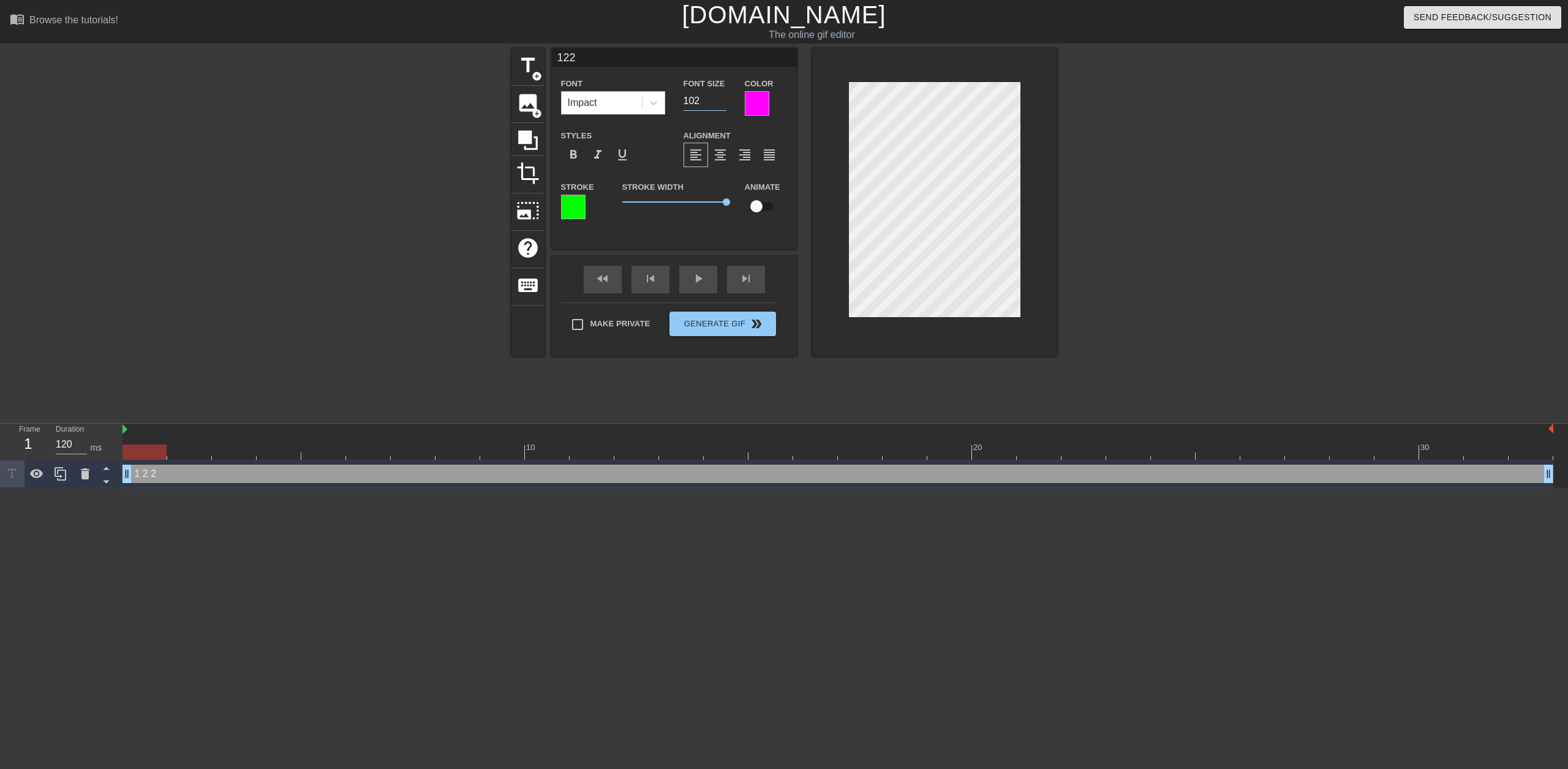
type input "122"
type input "101"
type input "122"
type input "100"
type input "122"
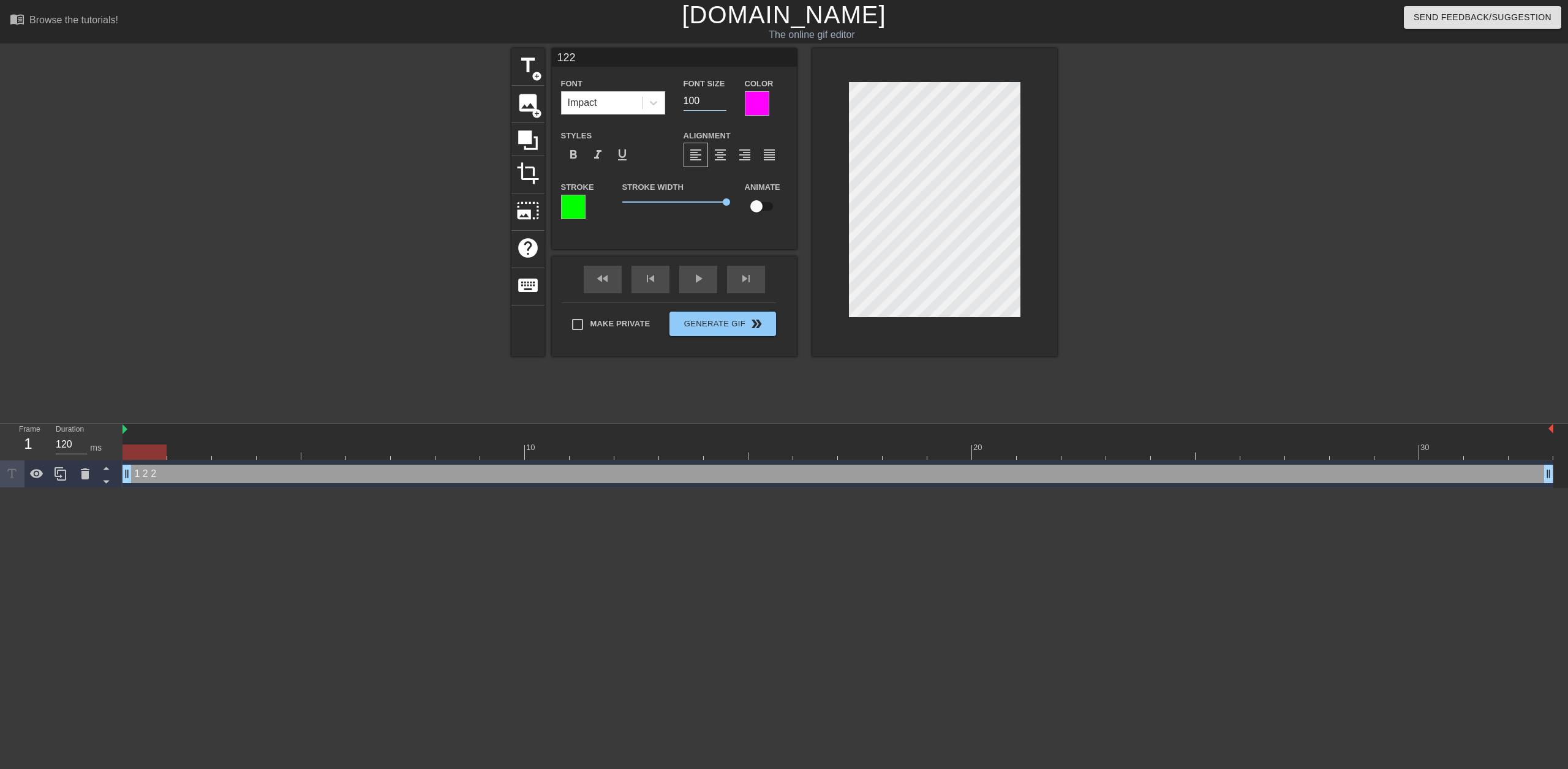
type input "99"
type input "122"
type input "98"
type input "122"
type input "97"
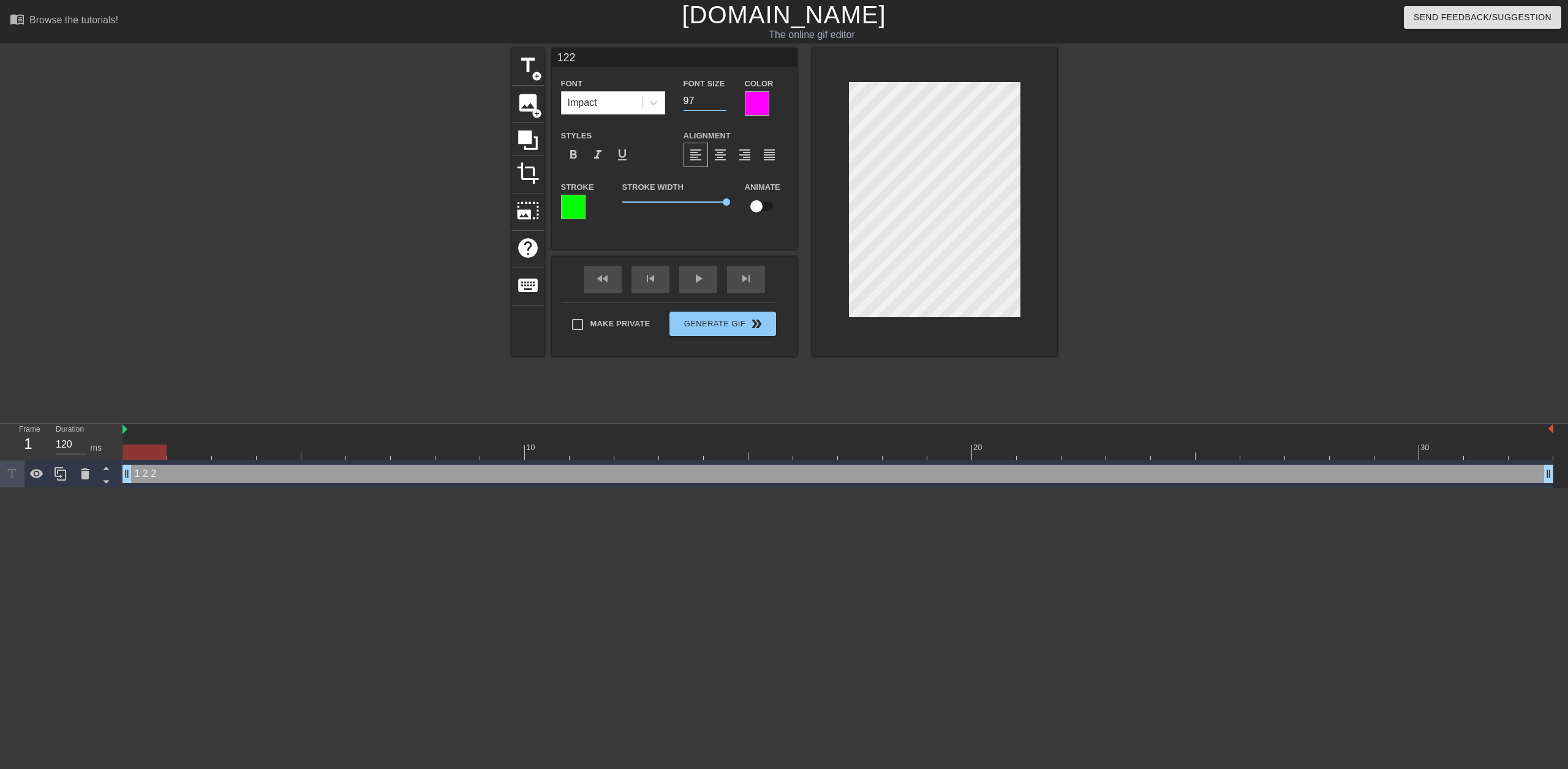
type input "122"
type input "96"
click at [721, 103] on input "96" at bounding box center [705, 101] width 43 height 20
type input "122"
type input "95"
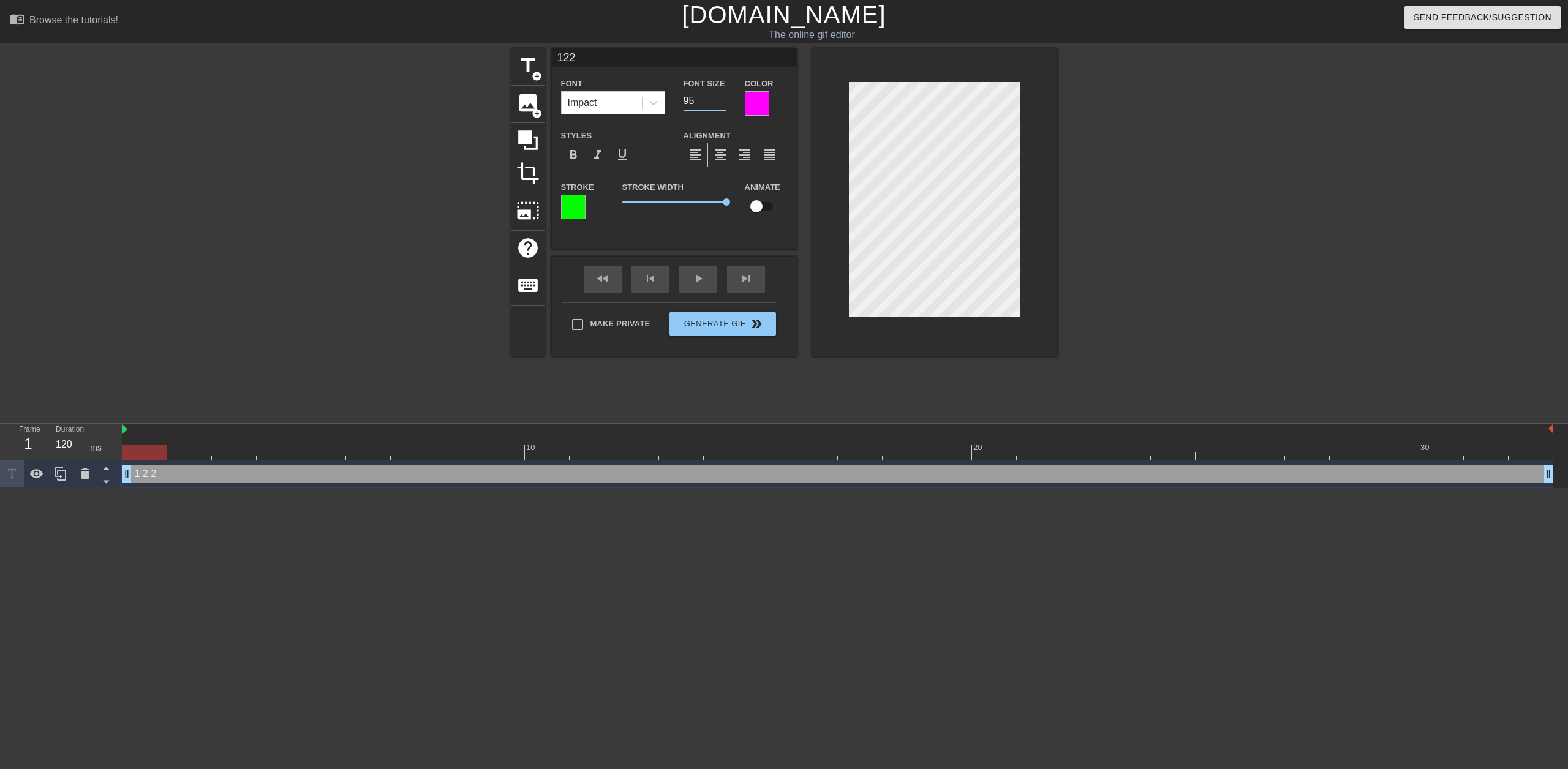
click at [721, 103] on input "95" at bounding box center [705, 101] width 43 height 20
type input "122"
type input "95"
click at [755, 210] on input "checkbox" at bounding box center [756, 206] width 70 height 23
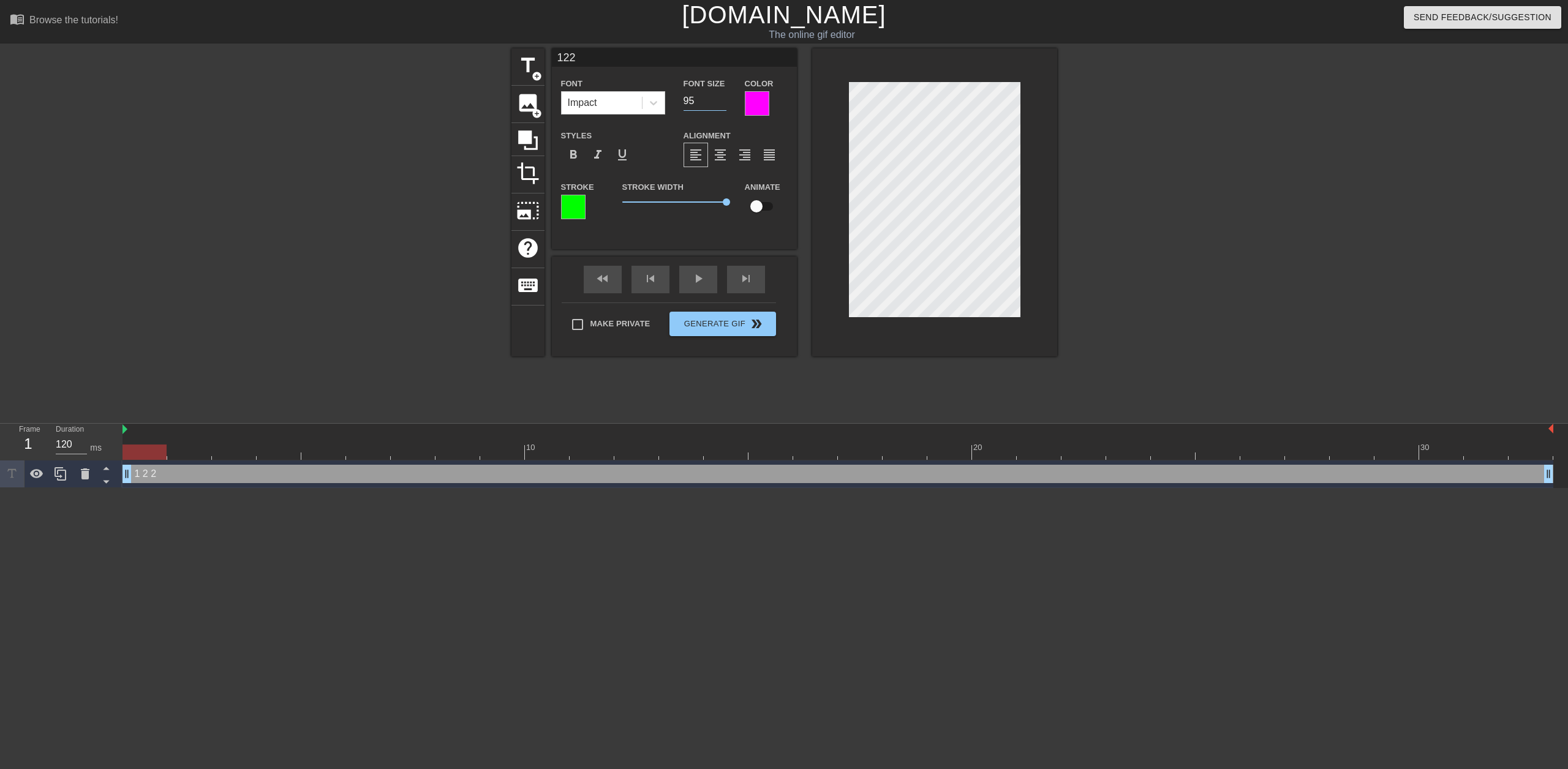
checkbox input "true"
type input "122"
click at [817, 454] on div at bounding box center [837, 451] width 1431 height 15
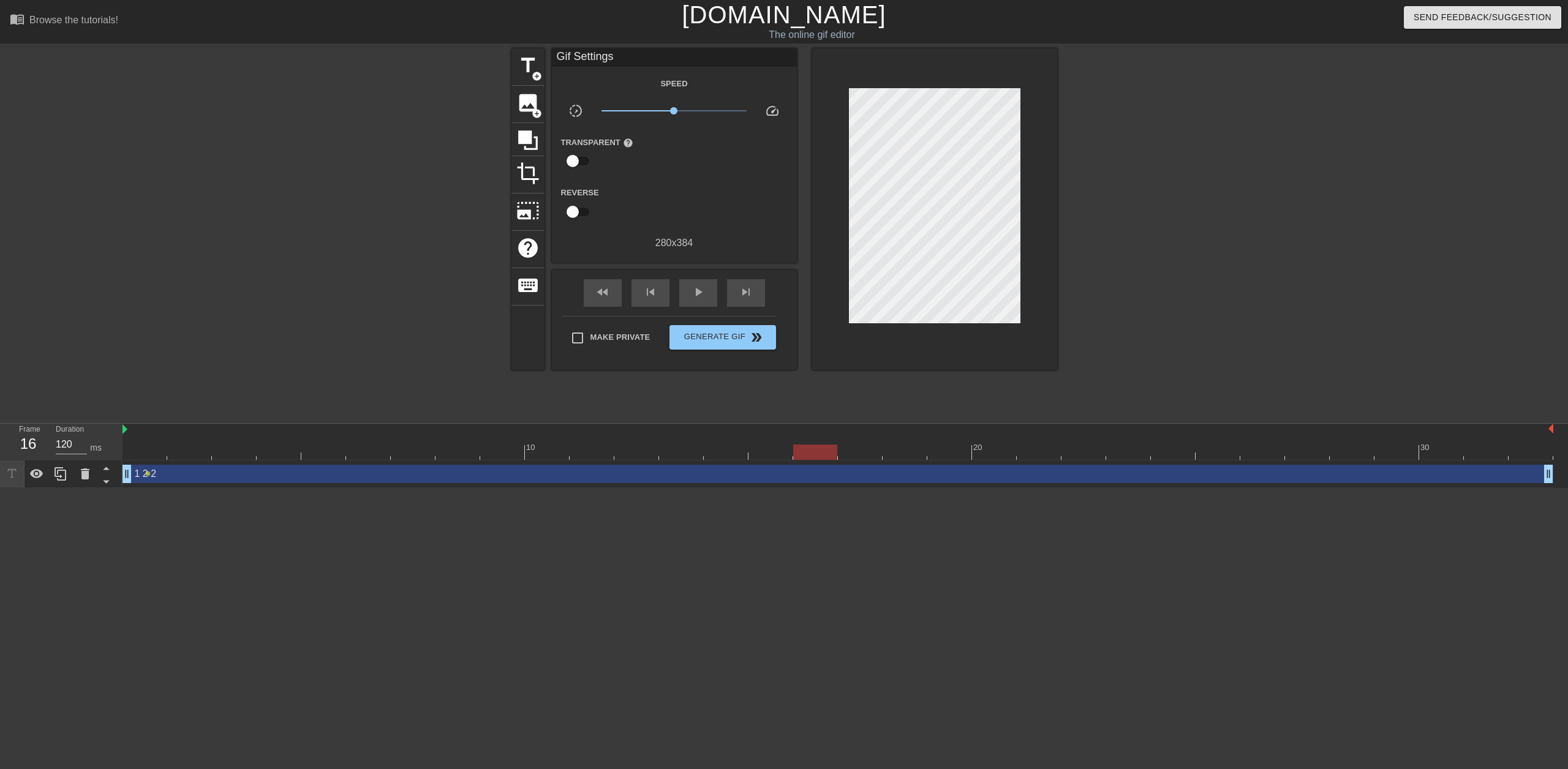
click at [884, 382] on div "title add_circle image add_circle crop photo_size_select_large help keyboard Gi…" at bounding box center [784, 232] width 546 height 368
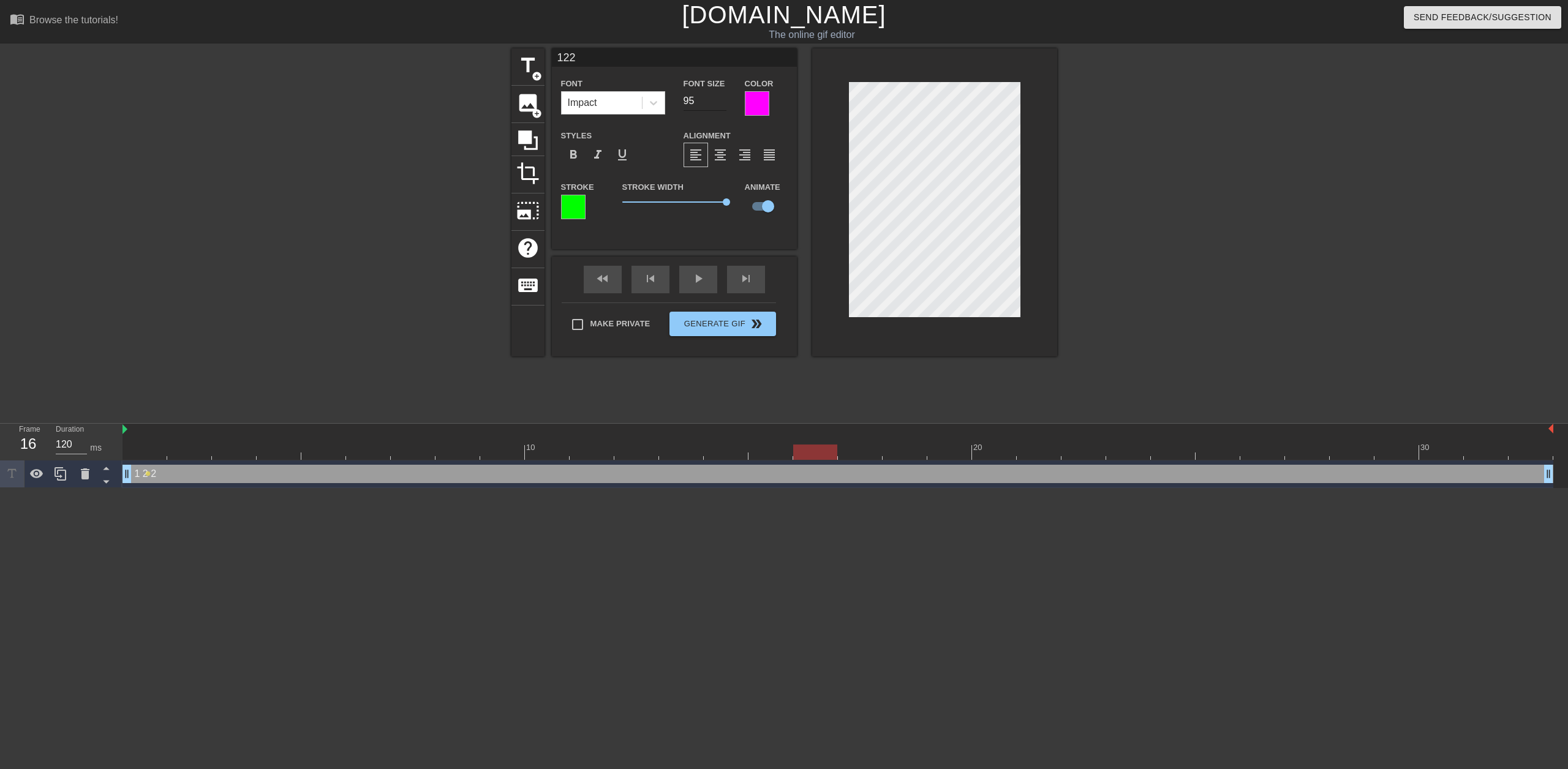
type input "122"
type input "94"
type input "122"
type input "93"
type input "122"
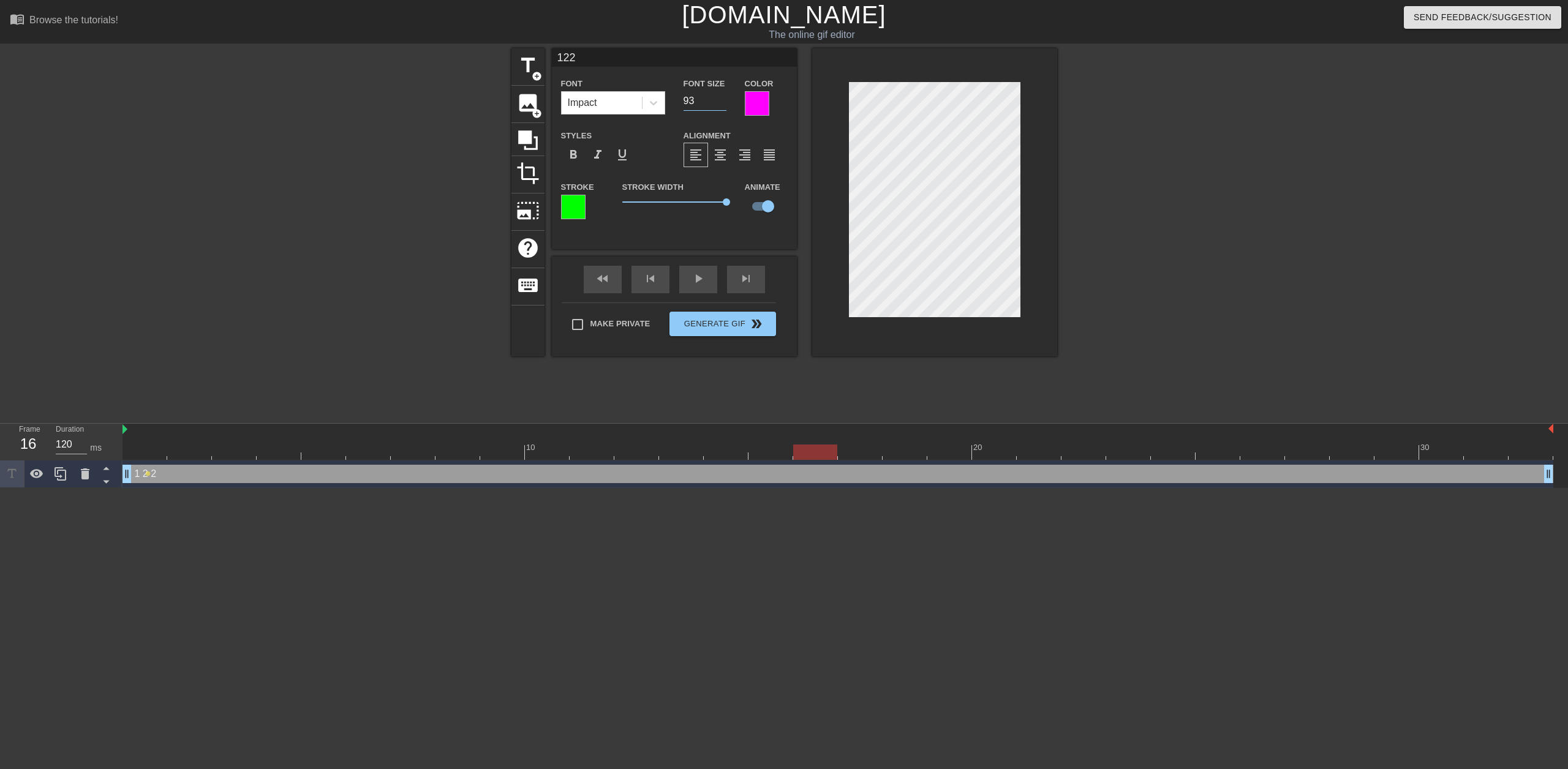
type input "92"
type input "122"
type input "91"
type input "122"
type input "90"
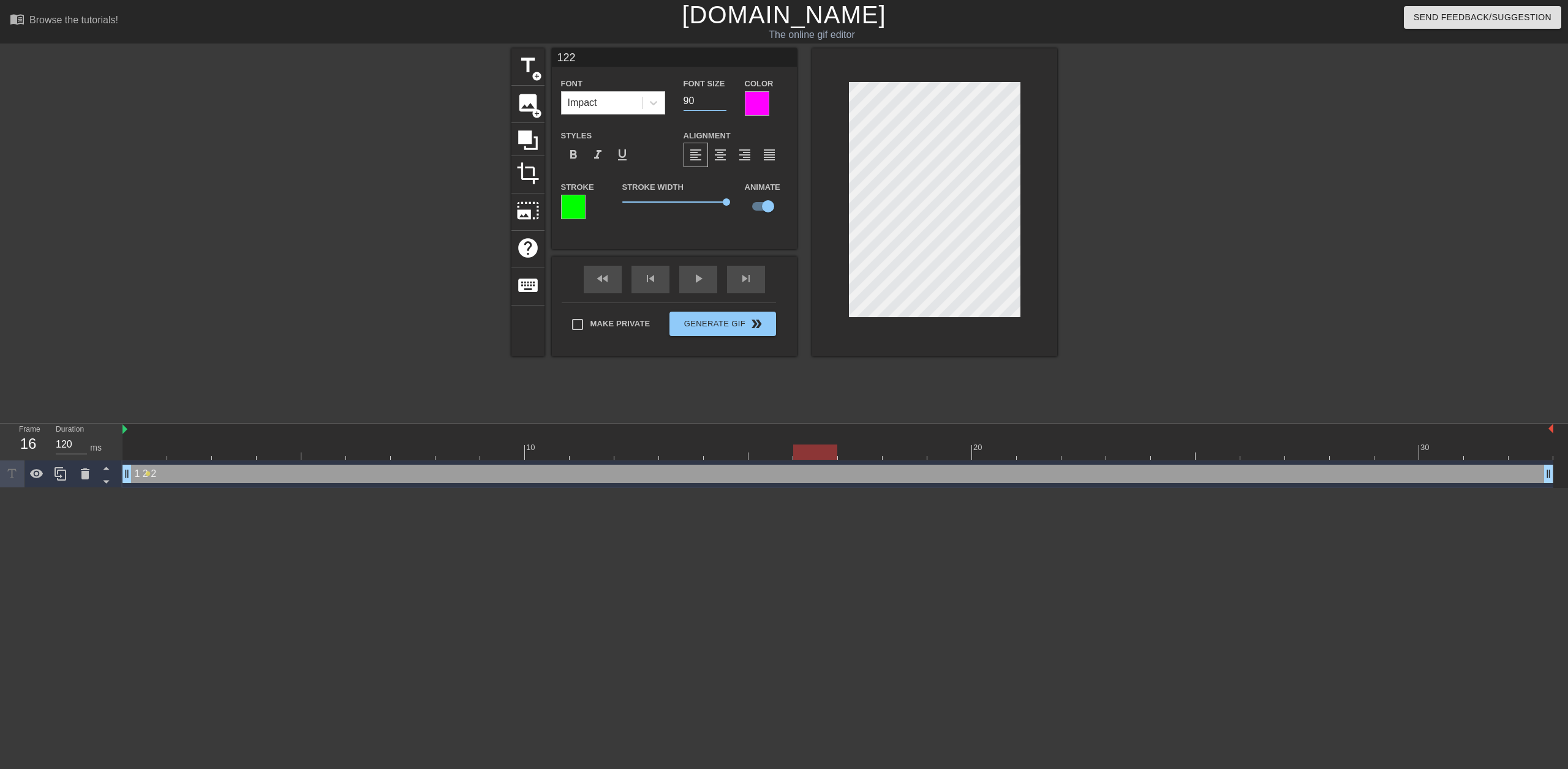
type input "122"
type input "89"
type input "122"
type input "88"
type input "122"
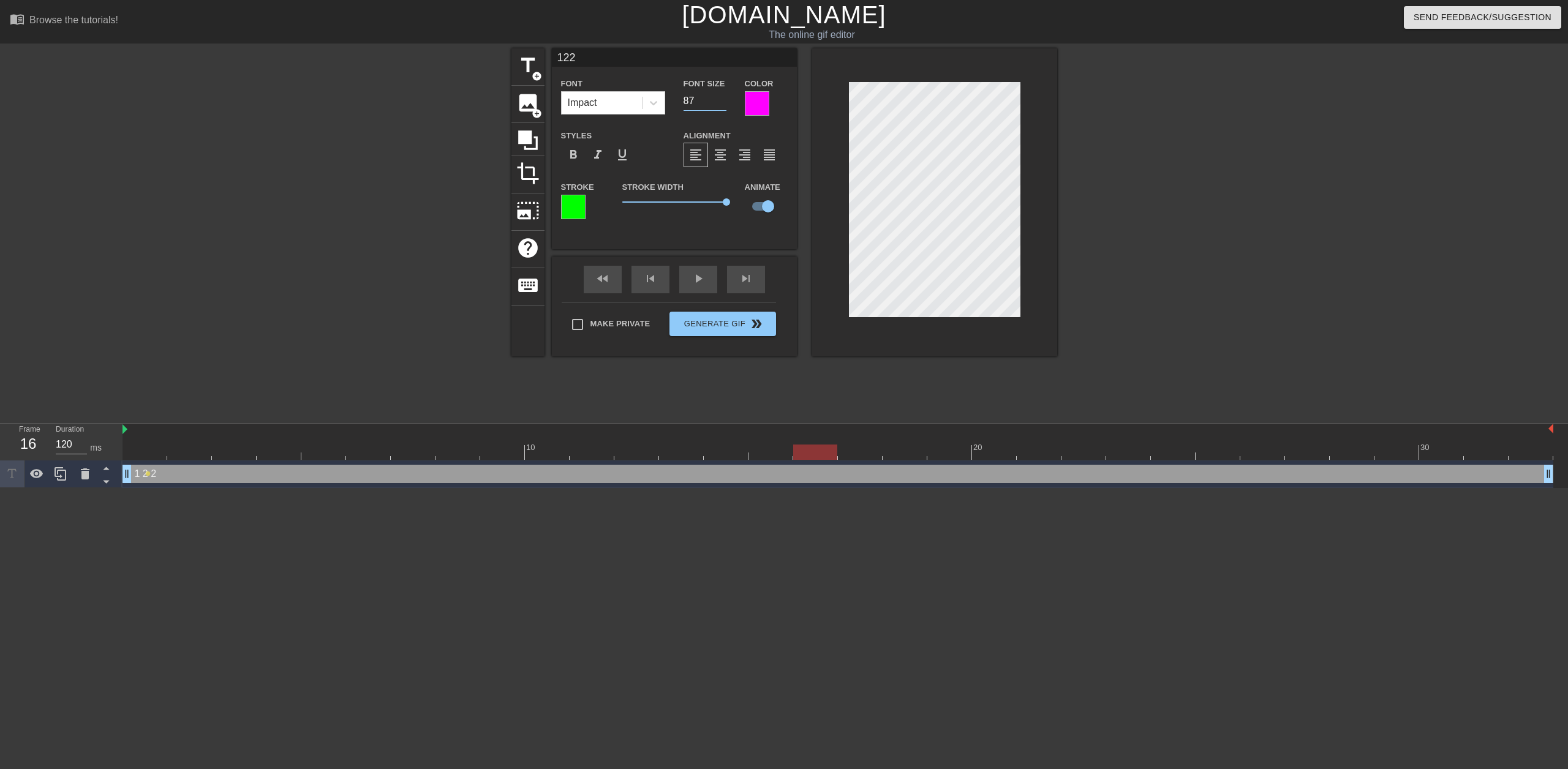
type input "87"
click at [724, 104] on input "87" at bounding box center [705, 101] width 43 height 20
type input "122"
type input "86"
type input "122"
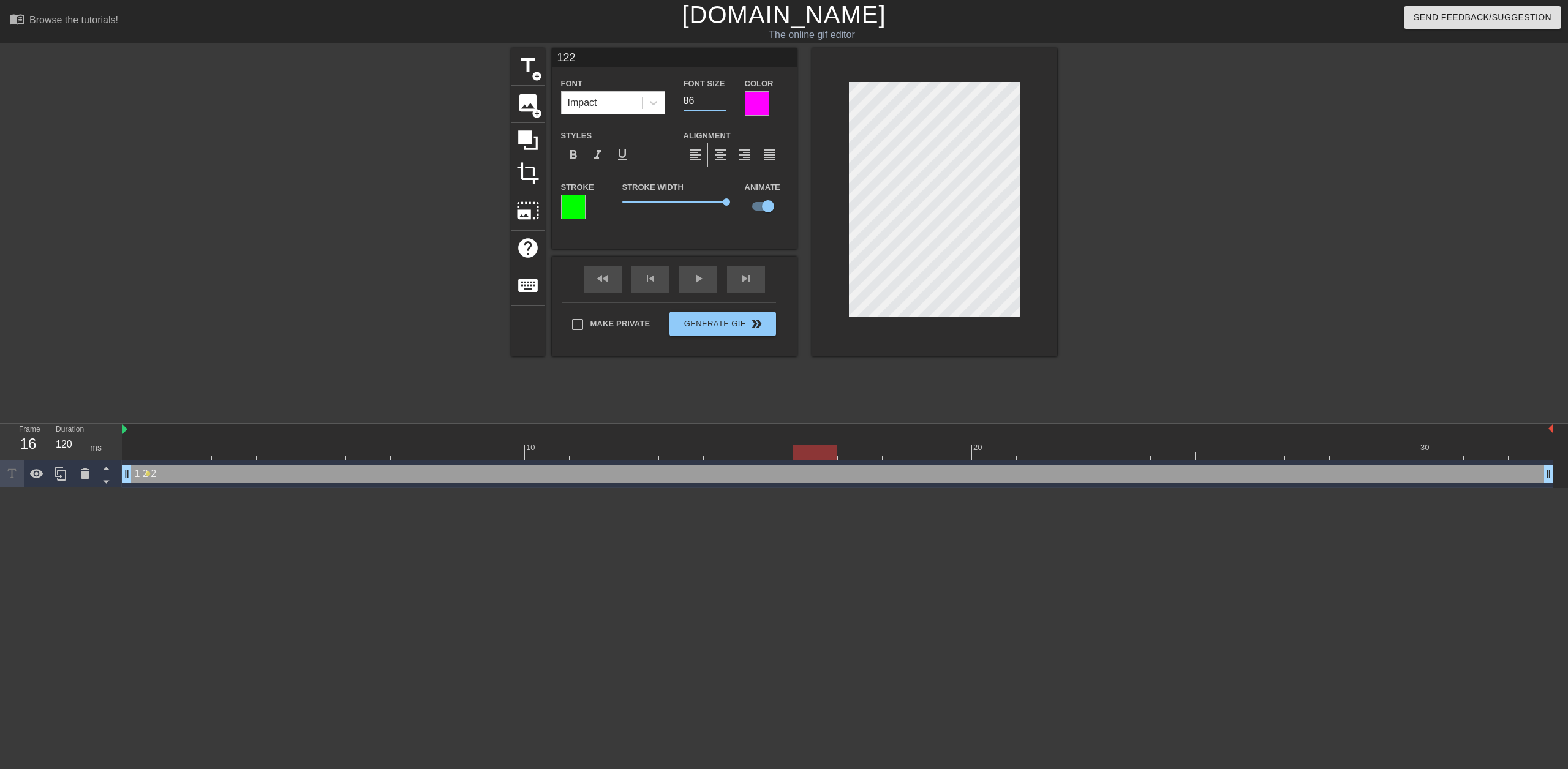
type input "85"
type input "122"
type input "84"
type input "122"
type input "83"
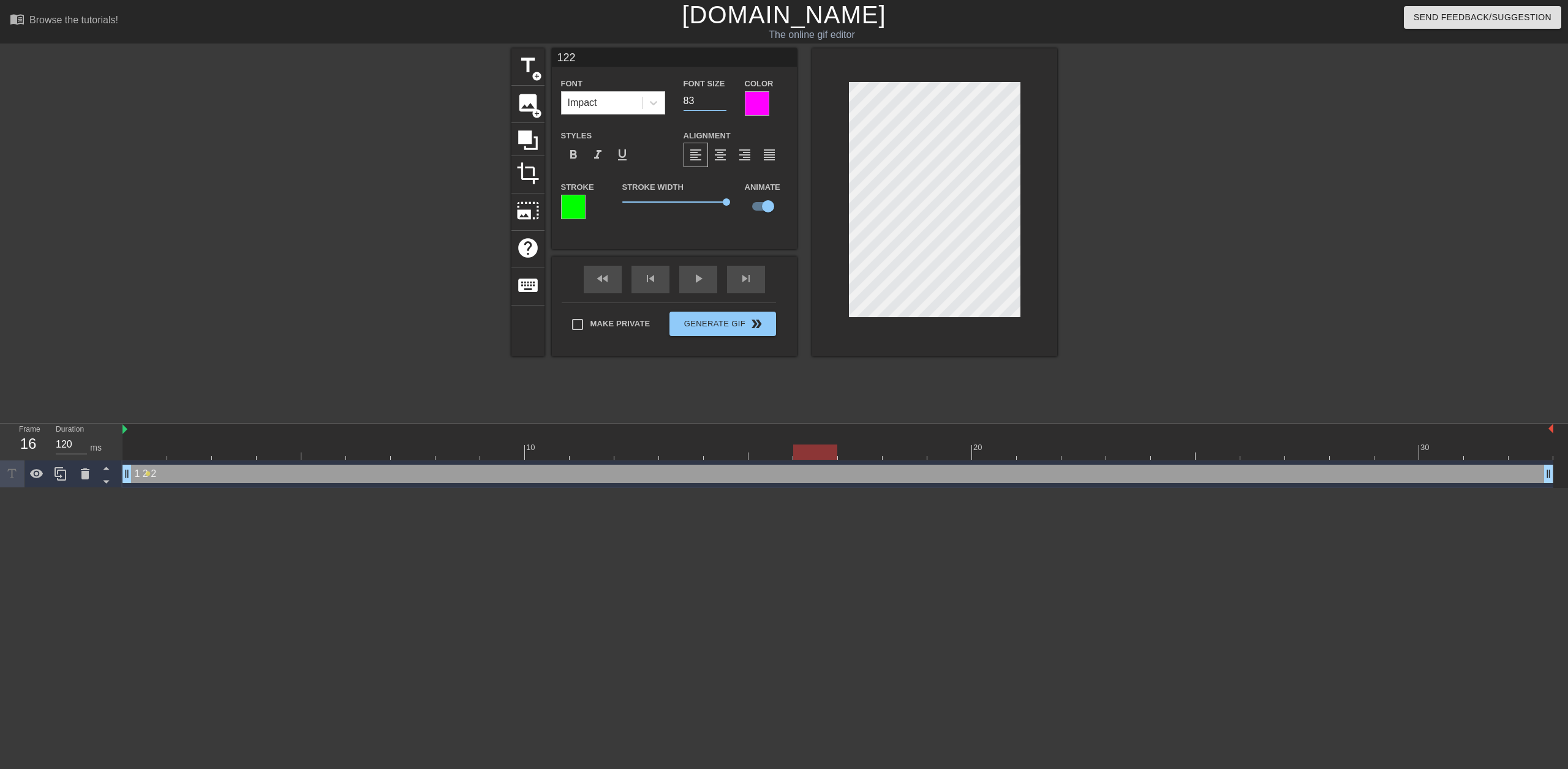
type input "122"
type input "82"
type input "122"
type input "81"
type input "122"
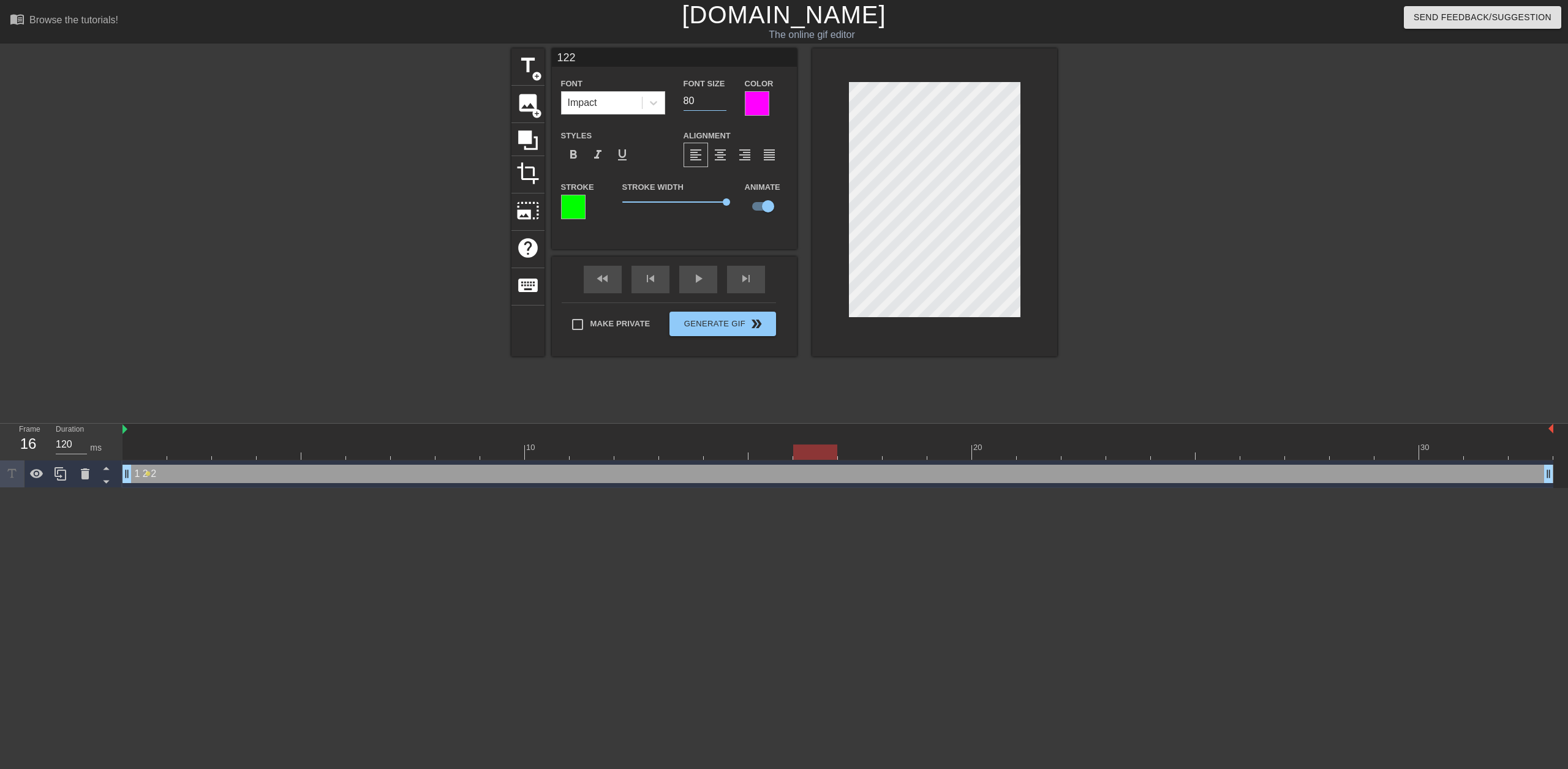
type input "80"
click at [724, 104] on input "80" at bounding box center [705, 101] width 43 height 20
click at [1519, 458] on div at bounding box center [837, 451] width 1431 height 15
click at [924, 77] on div at bounding box center [934, 202] width 245 height 308
click at [147, 474] on span "lens" at bounding box center [148, 474] width 5 height 5
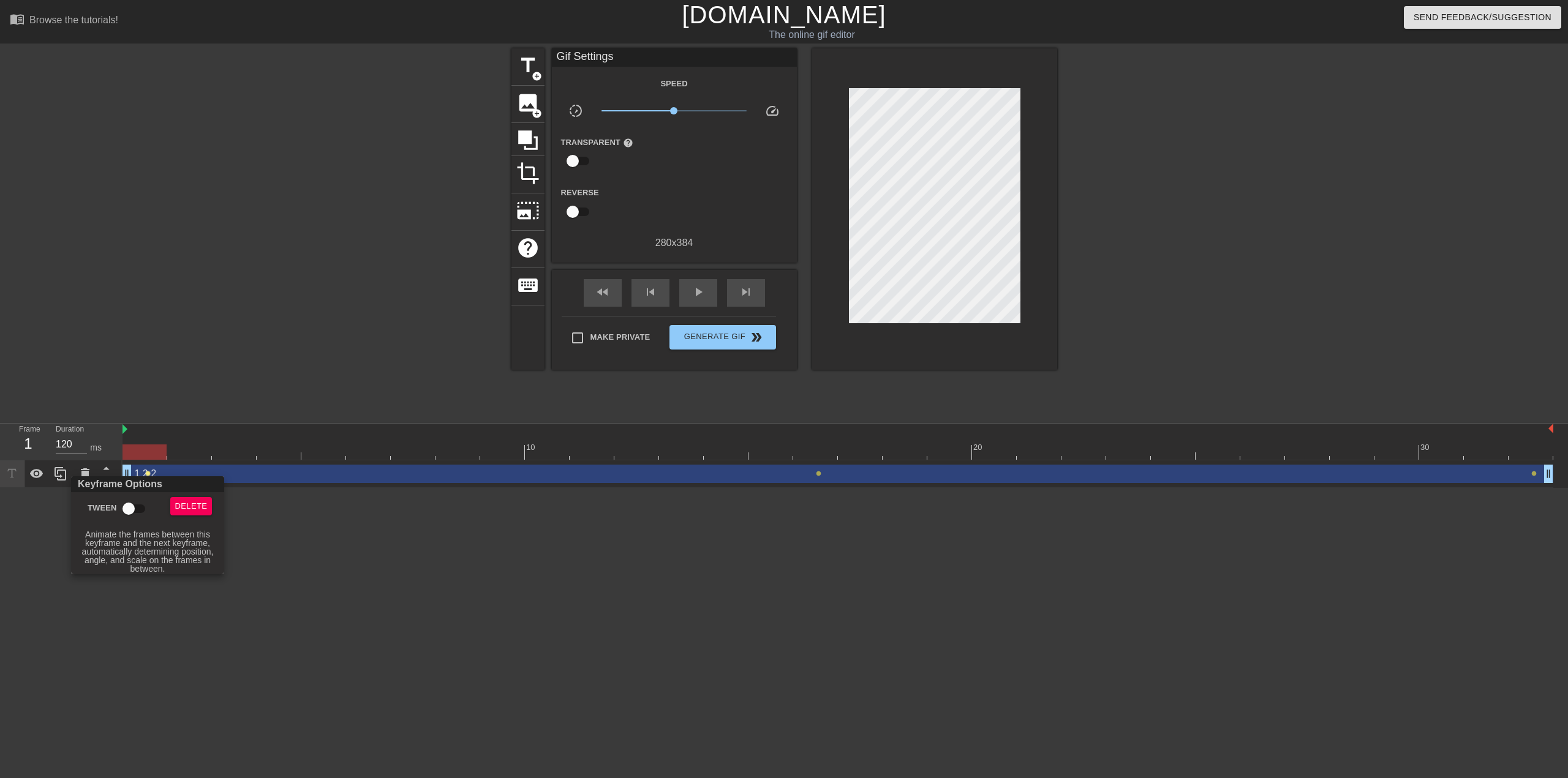
click at [136, 507] on input "Tween" at bounding box center [129, 509] width 70 height 23
checkbox input "true"
click at [820, 474] on div at bounding box center [784, 389] width 1568 height 778
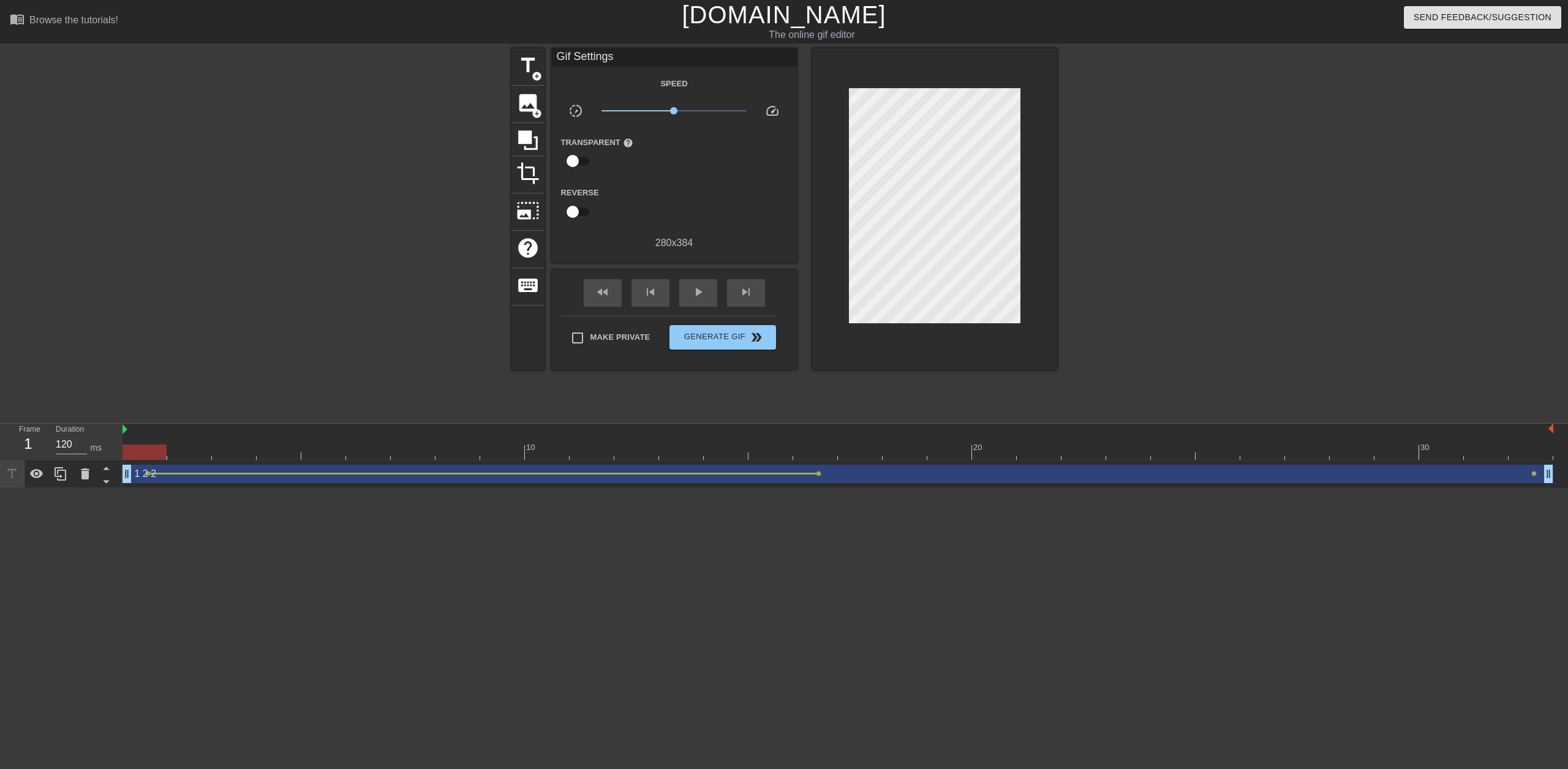
click at [820, 474] on span "lens" at bounding box center [818, 474] width 5 height 5
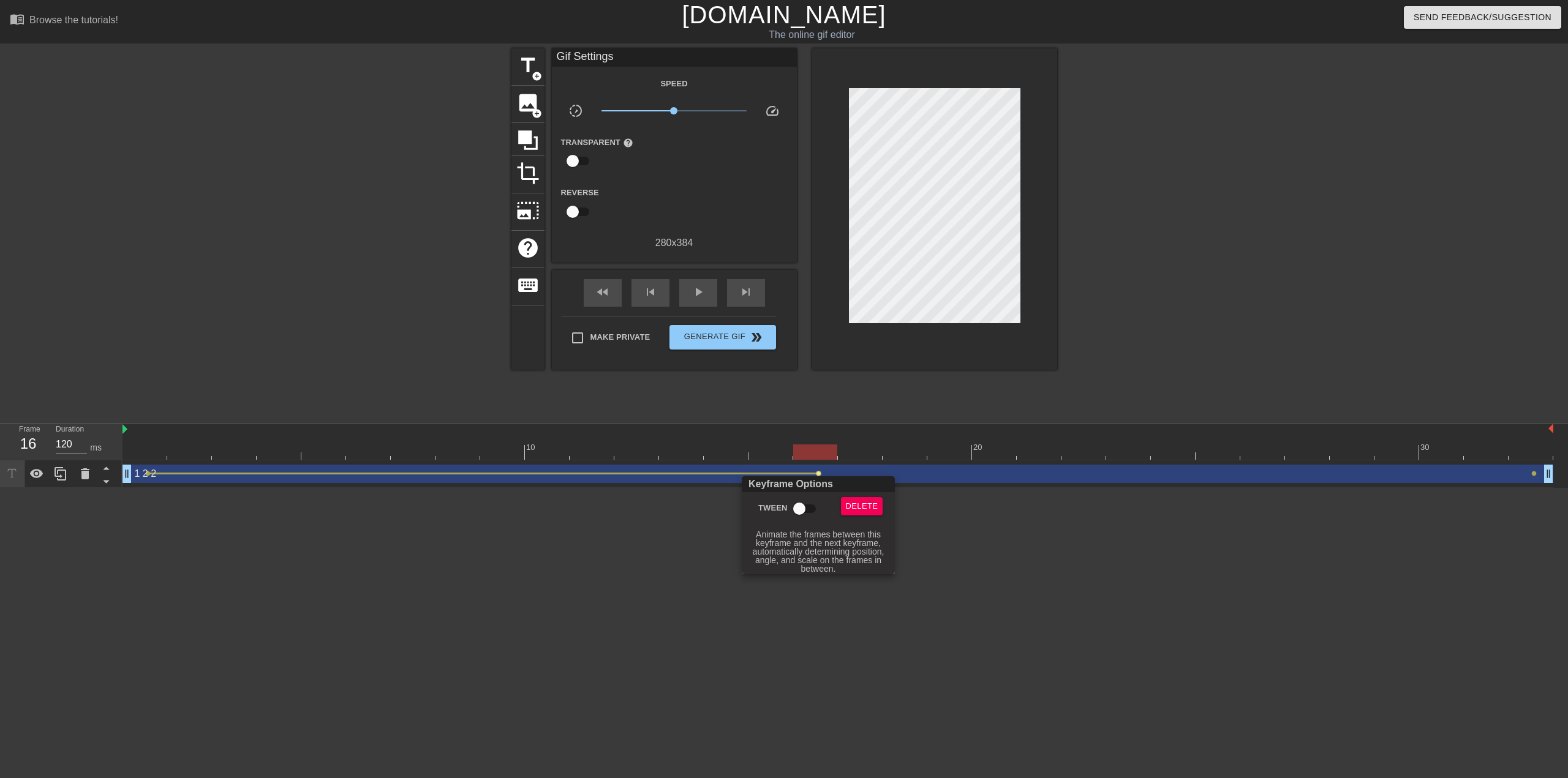
click at [806, 503] on input "Tween" at bounding box center [800, 509] width 70 height 23
checkbox input "true"
click at [594, 586] on div at bounding box center [784, 389] width 1568 height 778
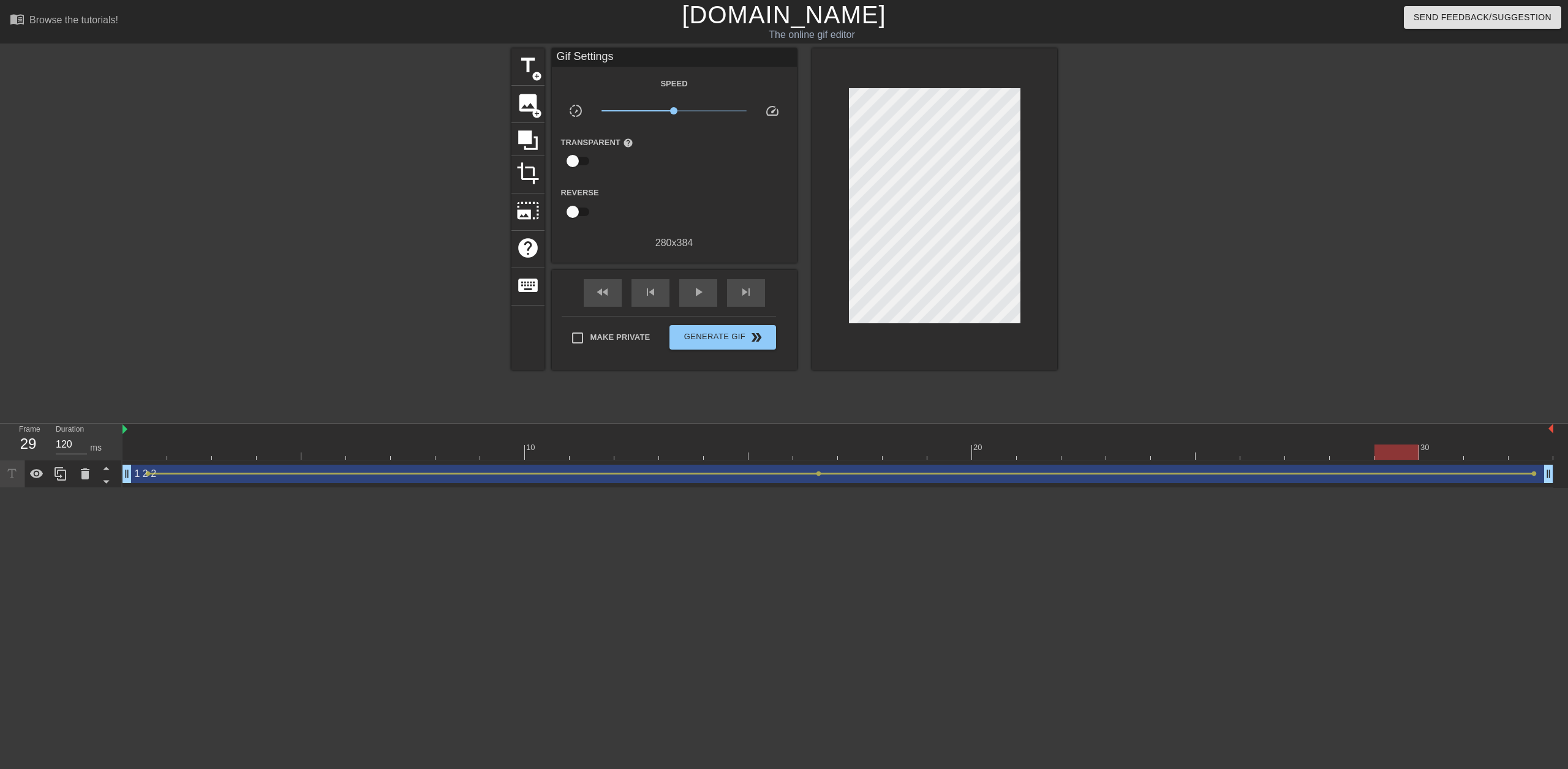
drag, startPoint x: 148, startPoint y: 454, endPoint x: 1383, endPoint y: 461, distance: 1235.0
click at [1383, 461] on div "10 20 30 1 2 2 drag_handle drag_handle lens lens lens" at bounding box center [845, 456] width 1446 height 64
click at [694, 302] on div "play_arrow" at bounding box center [698, 293] width 38 height 28
click at [693, 290] on span "pause" at bounding box center [698, 292] width 14 height 14
click at [1527, 448] on div at bounding box center [837, 451] width 1431 height 15
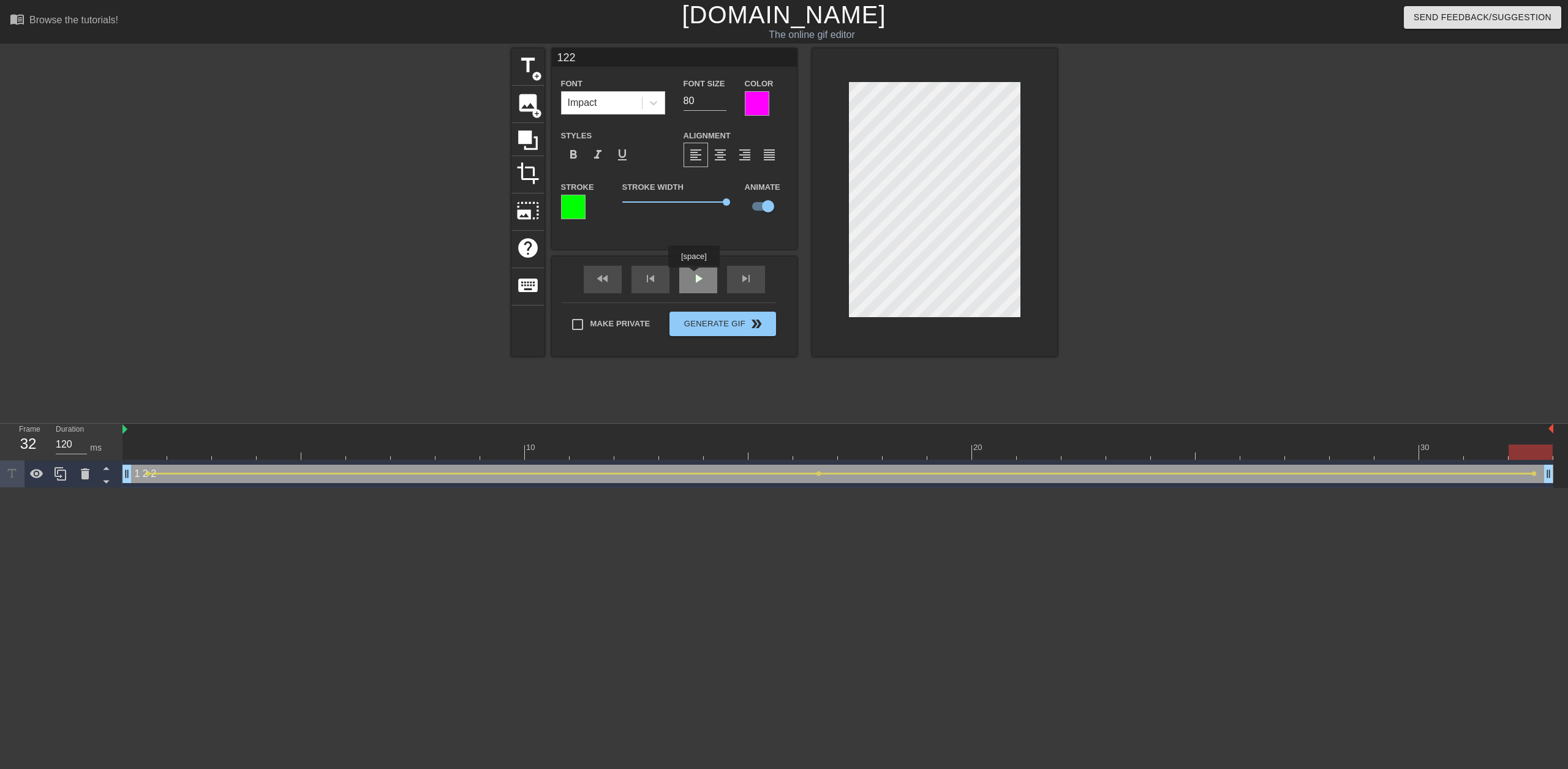
click at [693, 277] on div "fast_rewind skip_previous play_arrow skip_next" at bounding box center [675, 279] width 200 height 45
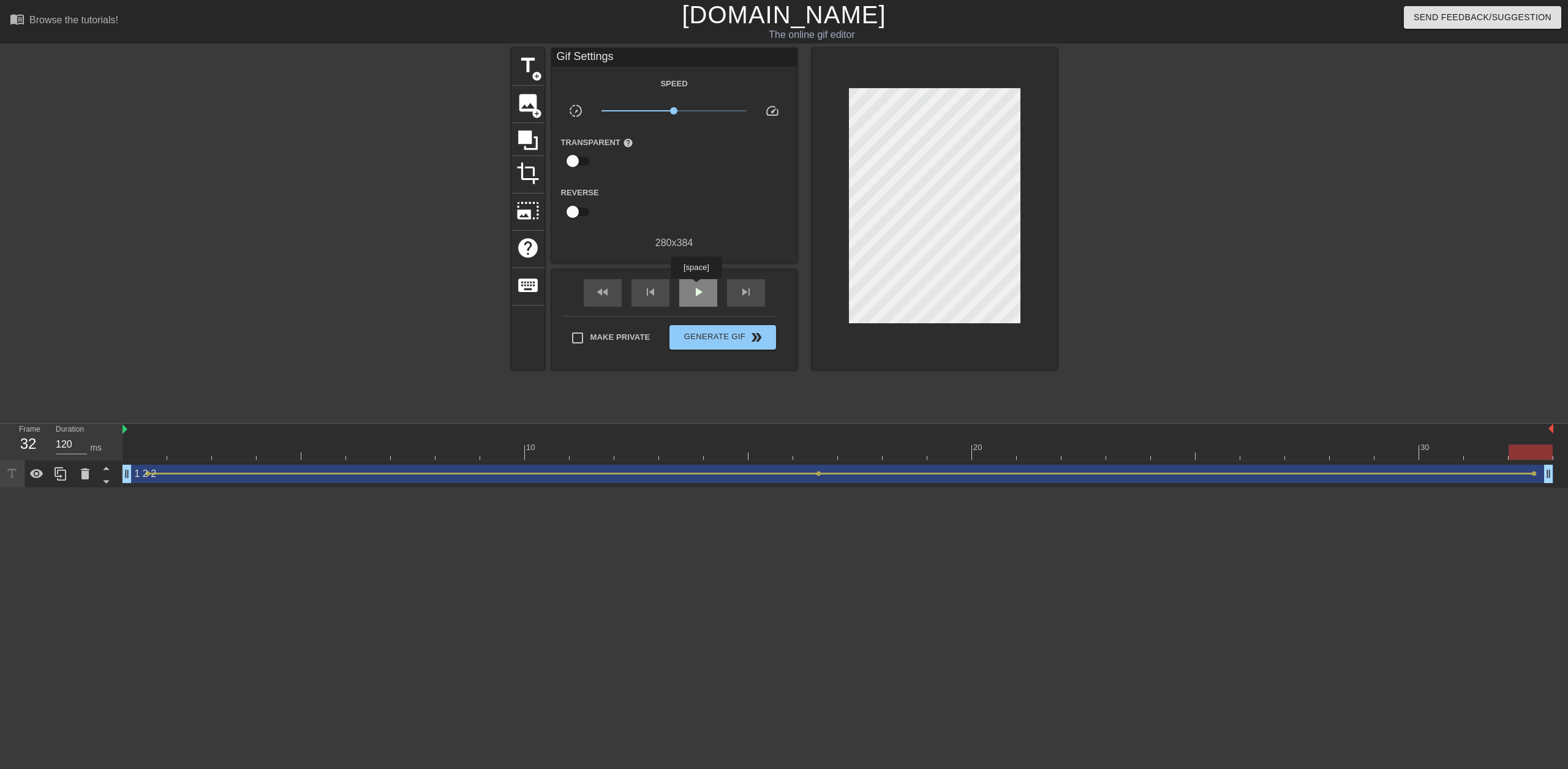
click at [696, 287] on span "play_arrow" at bounding box center [698, 292] width 14 height 14
click at [713, 298] on div "pause" at bounding box center [698, 293] width 38 height 28
click at [700, 341] on span "Generate Gif double_arrow" at bounding box center [723, 337] width 96 height 14
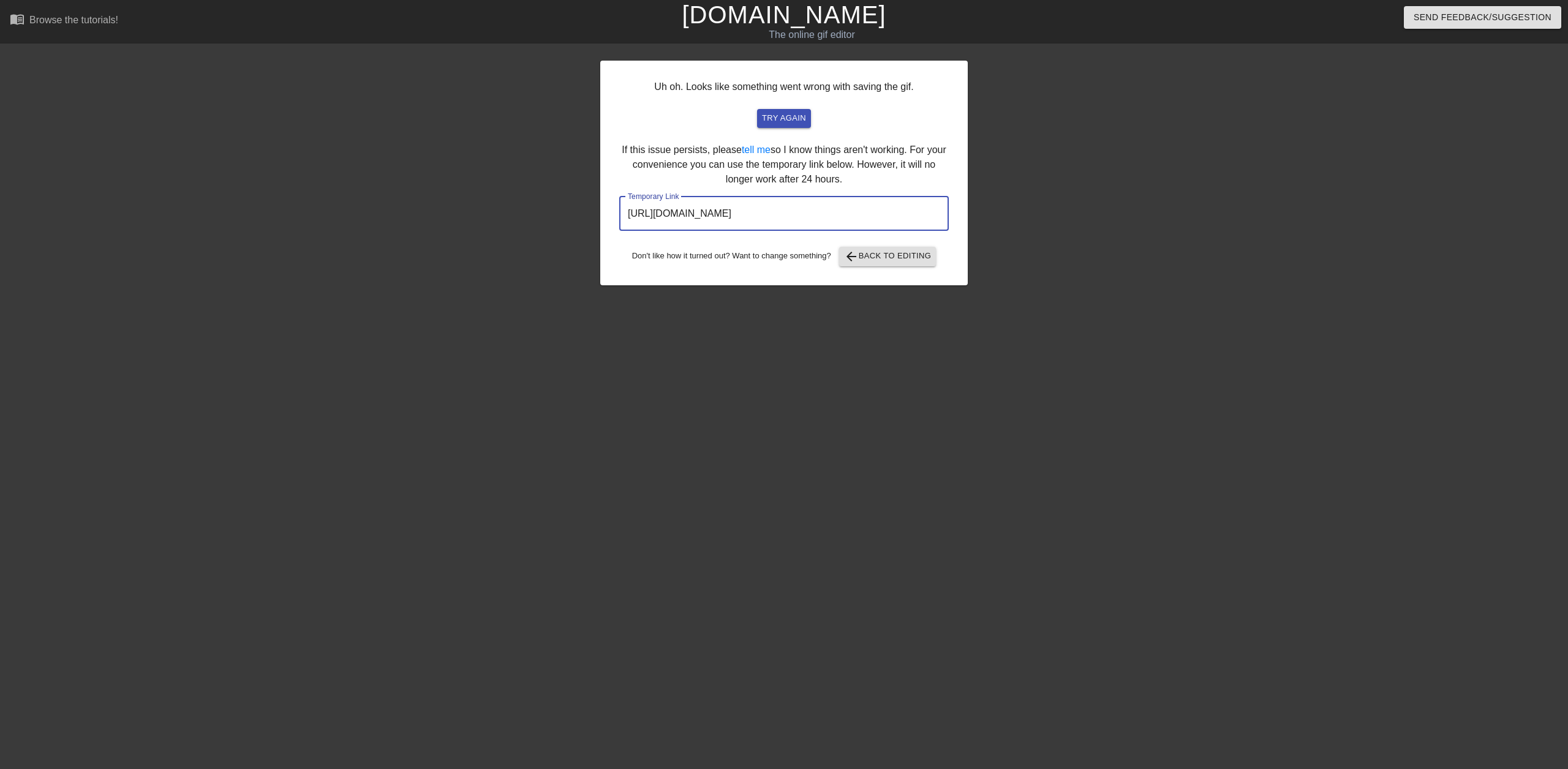
drag, startPoint x: 882, startPoint y: 214, endPoint x: 599, endPoint y: 205, distance: 283.1
click at [599, 205] on div "Uh oh. Looks like something went wrong with saving the gif. try again If this i…" at bounding box center [784, 232] width 1568 height 368
